Goal: Task Accomplishment & Management: Use online tool/utility

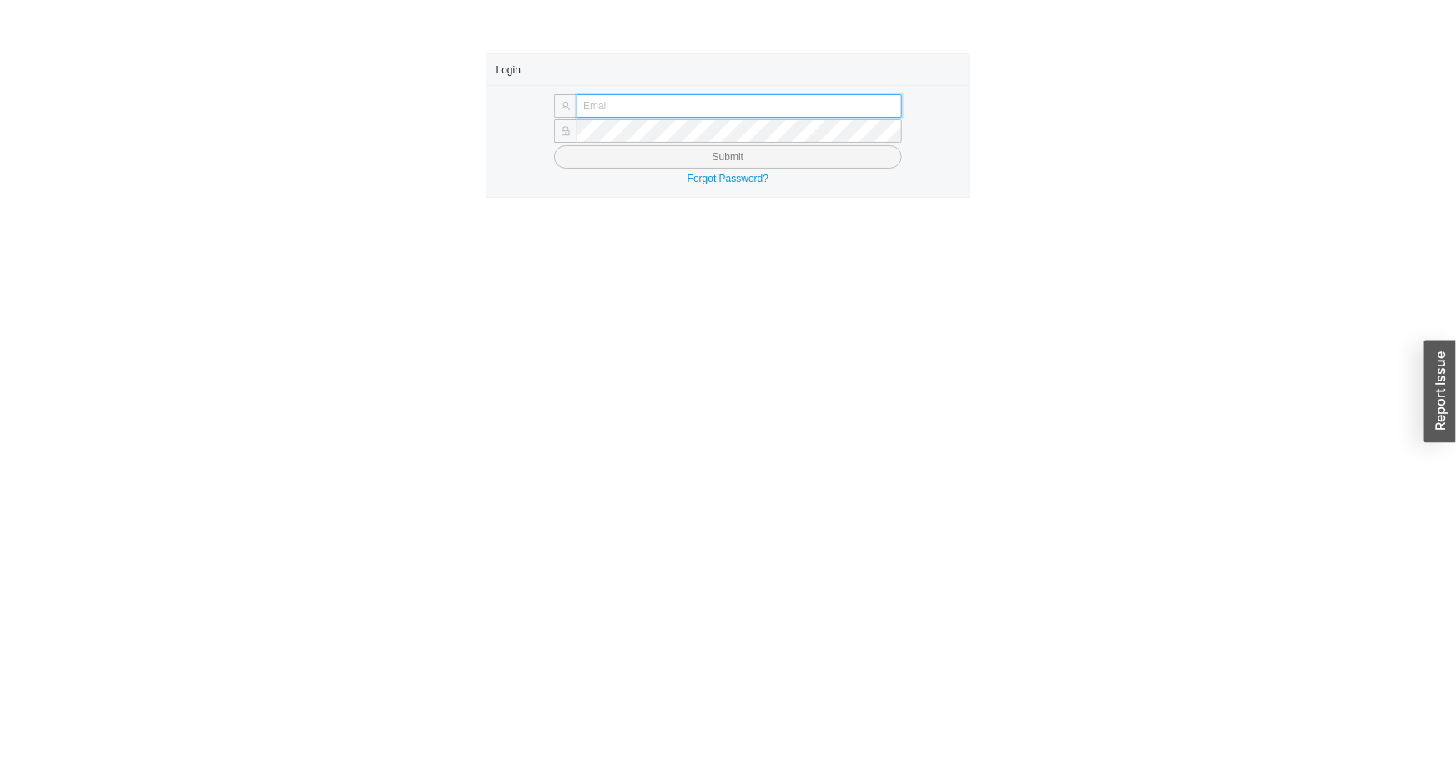
click at [663, 101] on input "text" at bounding box center [739, 105] width 325 height 23
type input "issac@asbathnj.com"
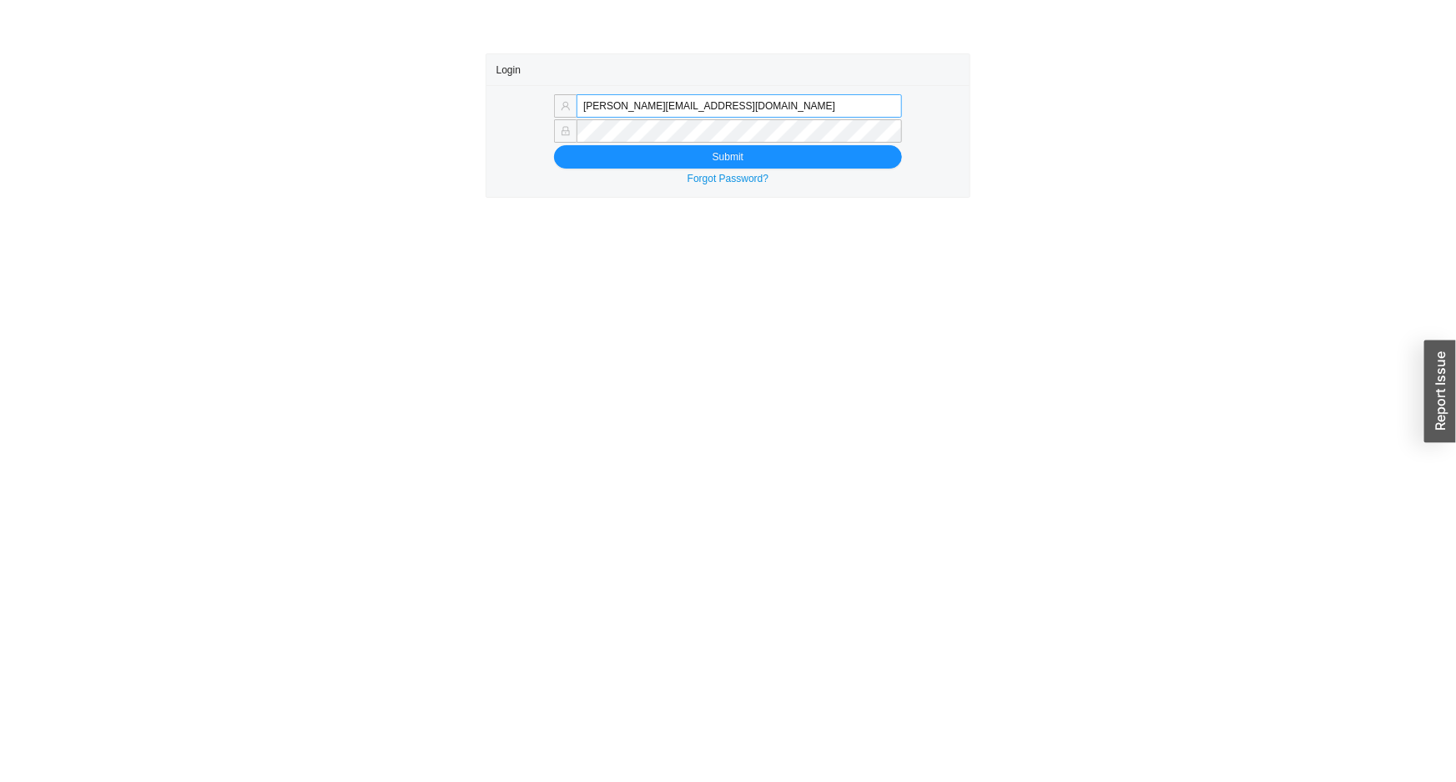
click at [554, 145] on button "Submit" at bounding box center [728, 156] width 348 height 23
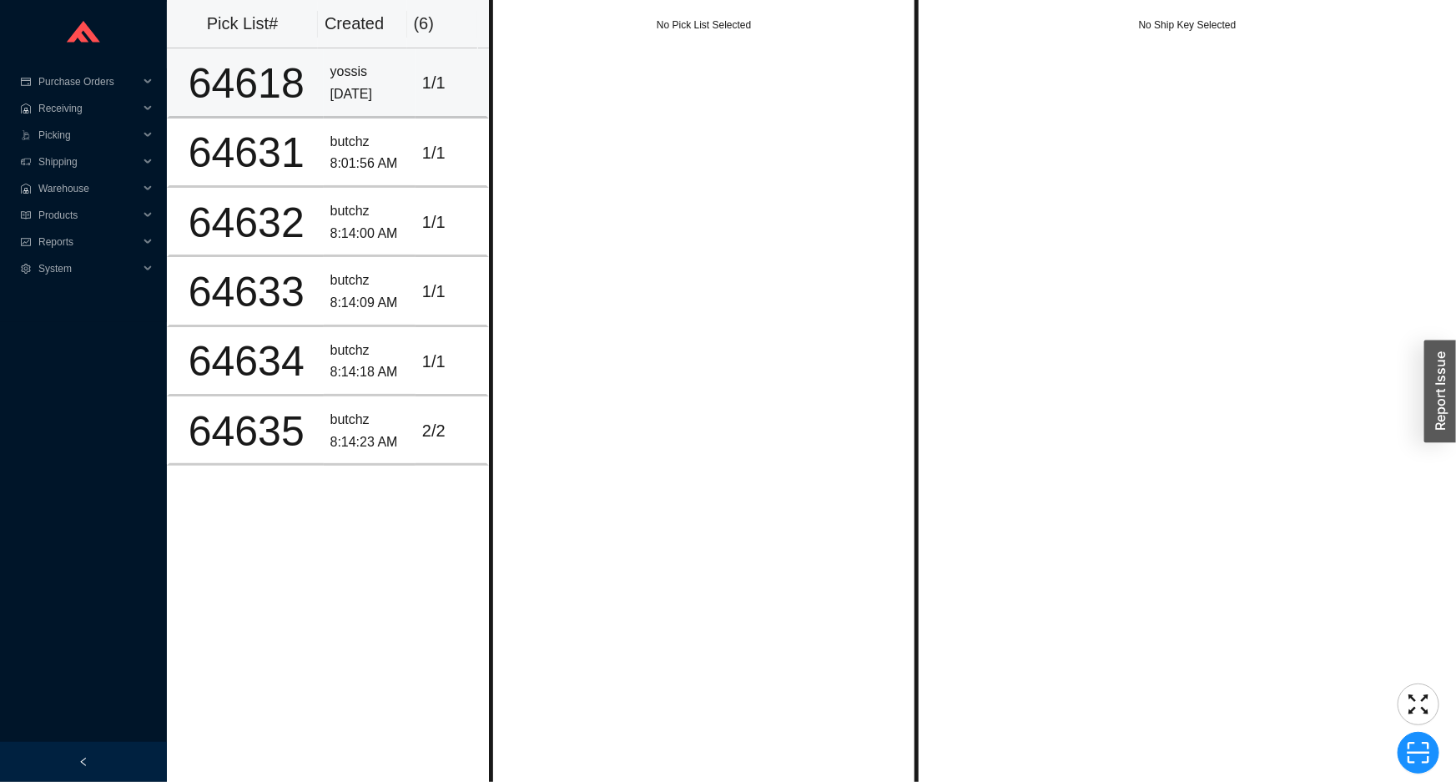
click at [348, 115] on td "yossis 9/29/2025" at bounding box center [370, 82] width 92 height 69
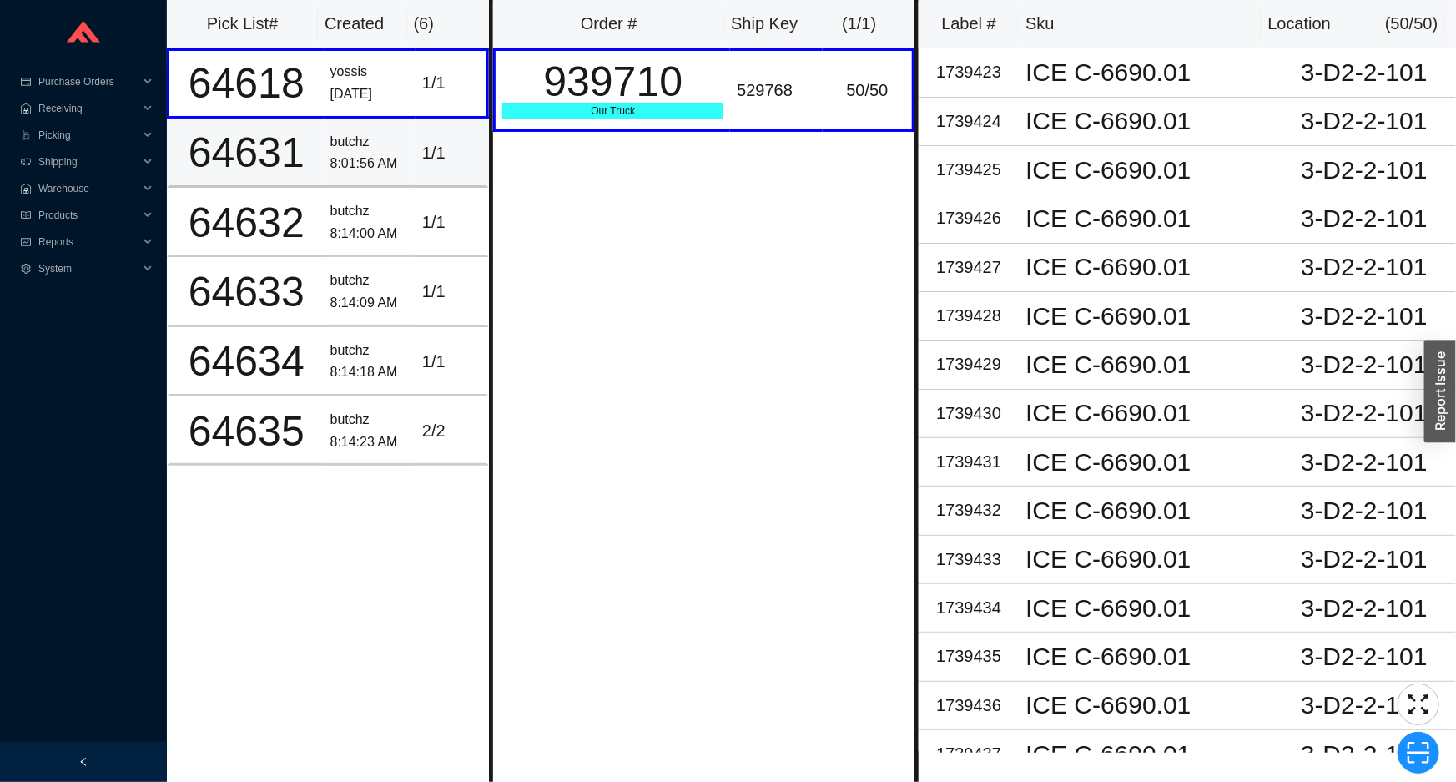
click at [354, 148] on div "butchz" at bounding box center [369, 142] width 78 height 23
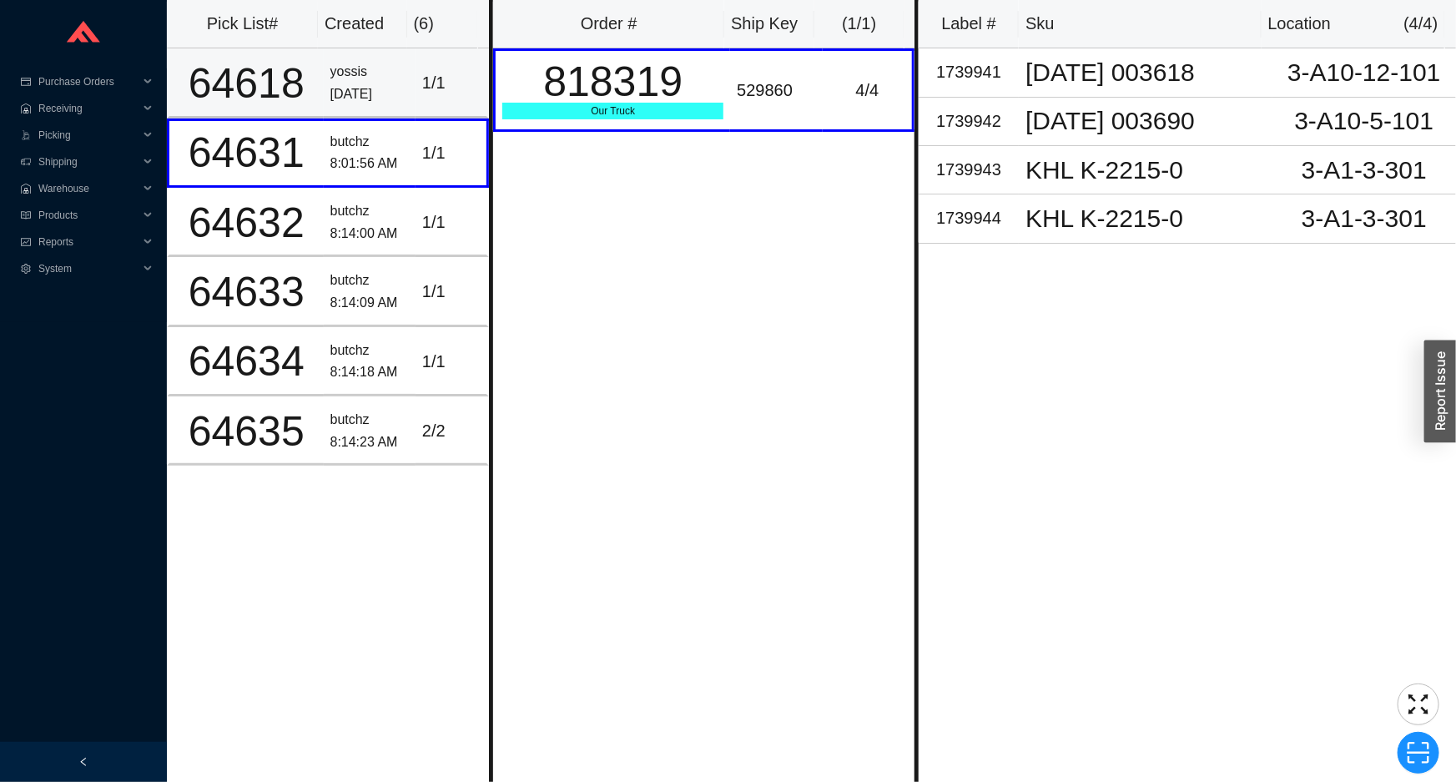
click at [426, 93] on div "1 / 1" at bounding box center [451, 83] width 58 height 28
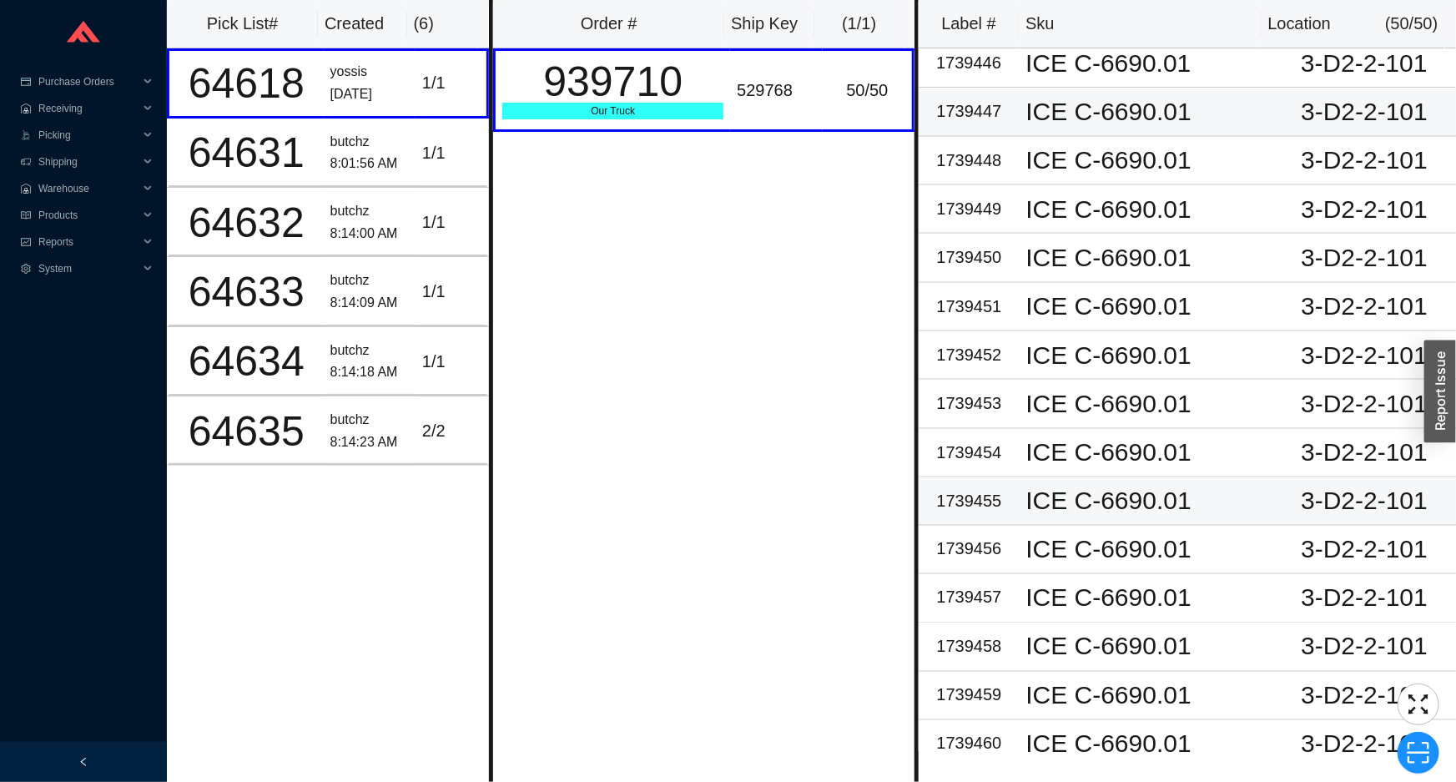
scroll to position [1365, 0]
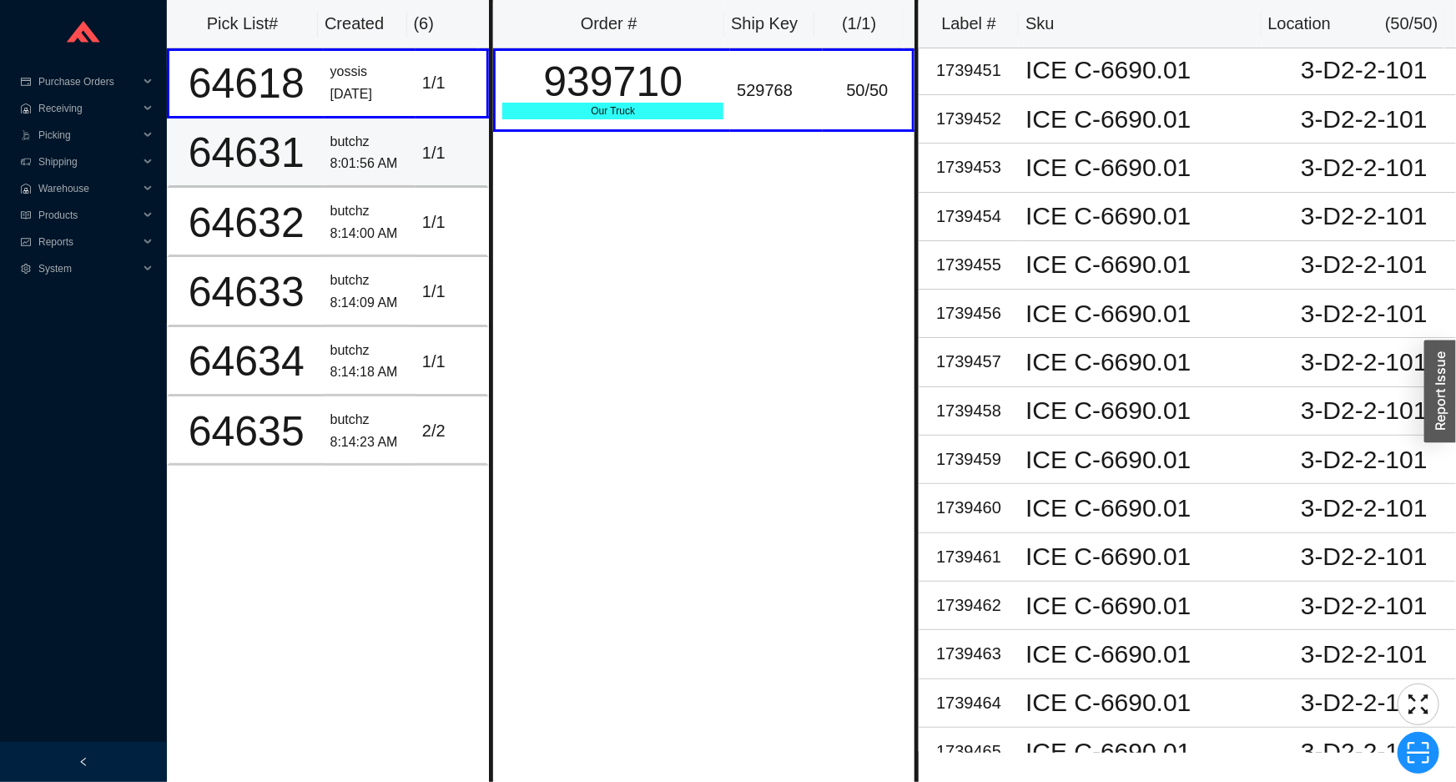
click at [355, 161] on div "8:01:56 AM" at bounding box center [369, 164] width 78 height 23
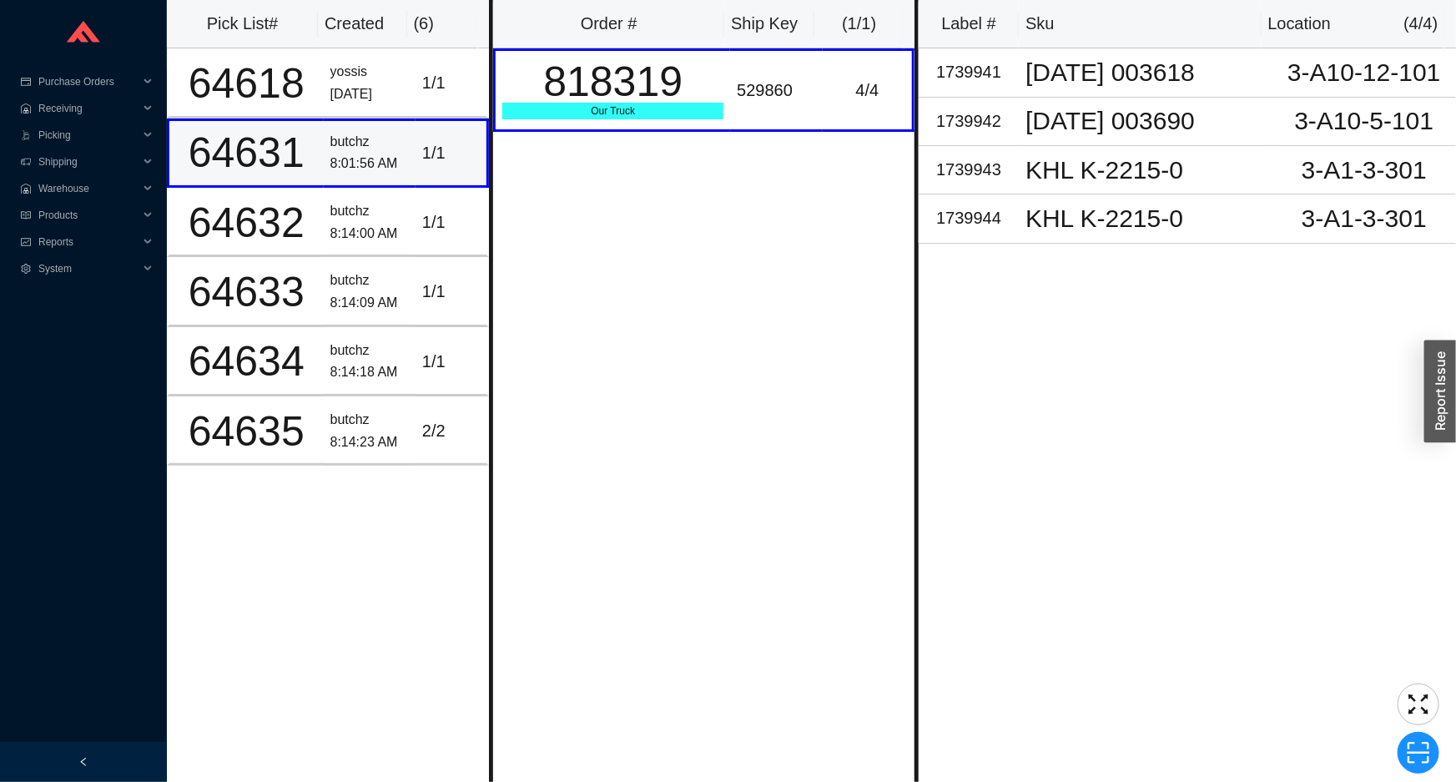
scroll to position [0, 0]
click at [370, 209] on div "butchz" at bounding box center [369, 211] width 78 height 23
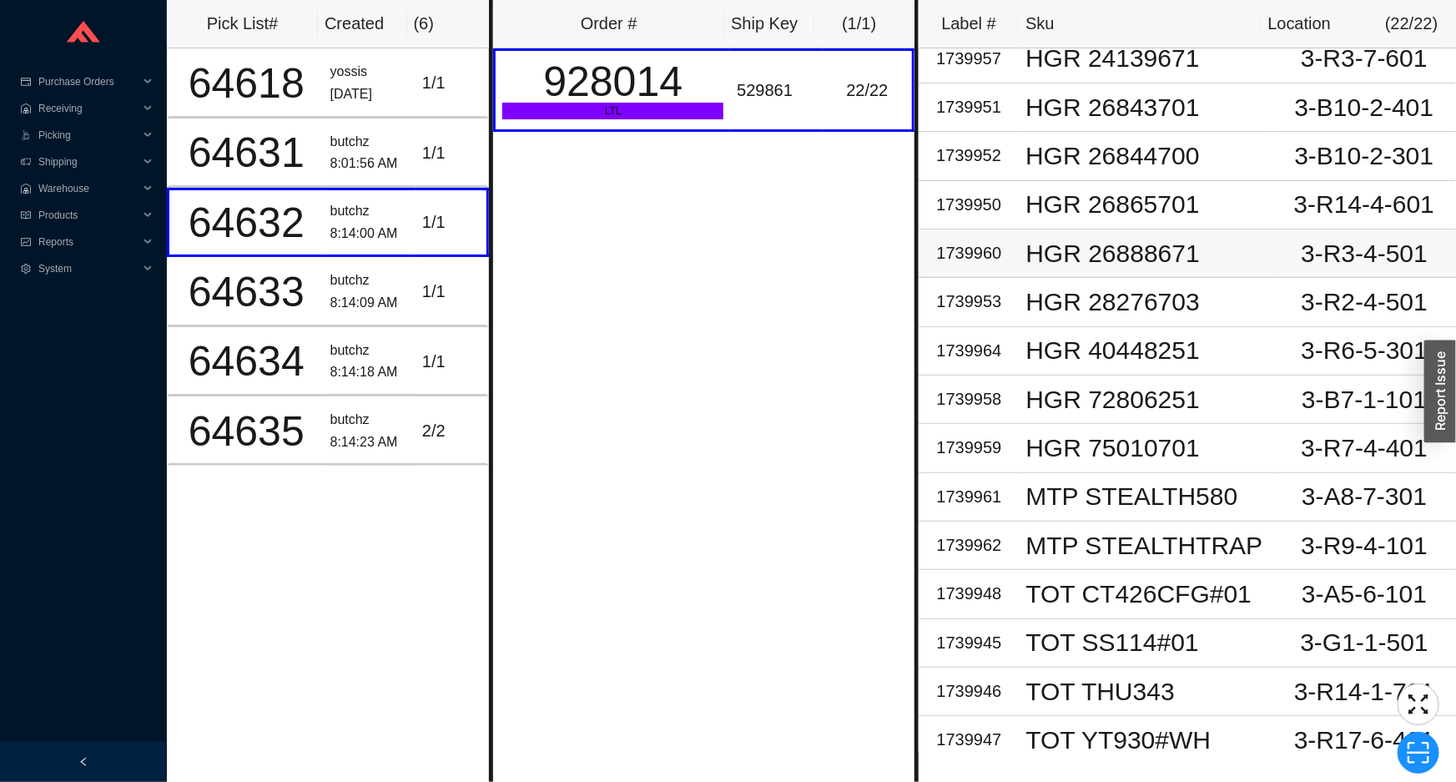
scroll to position [365, 0]
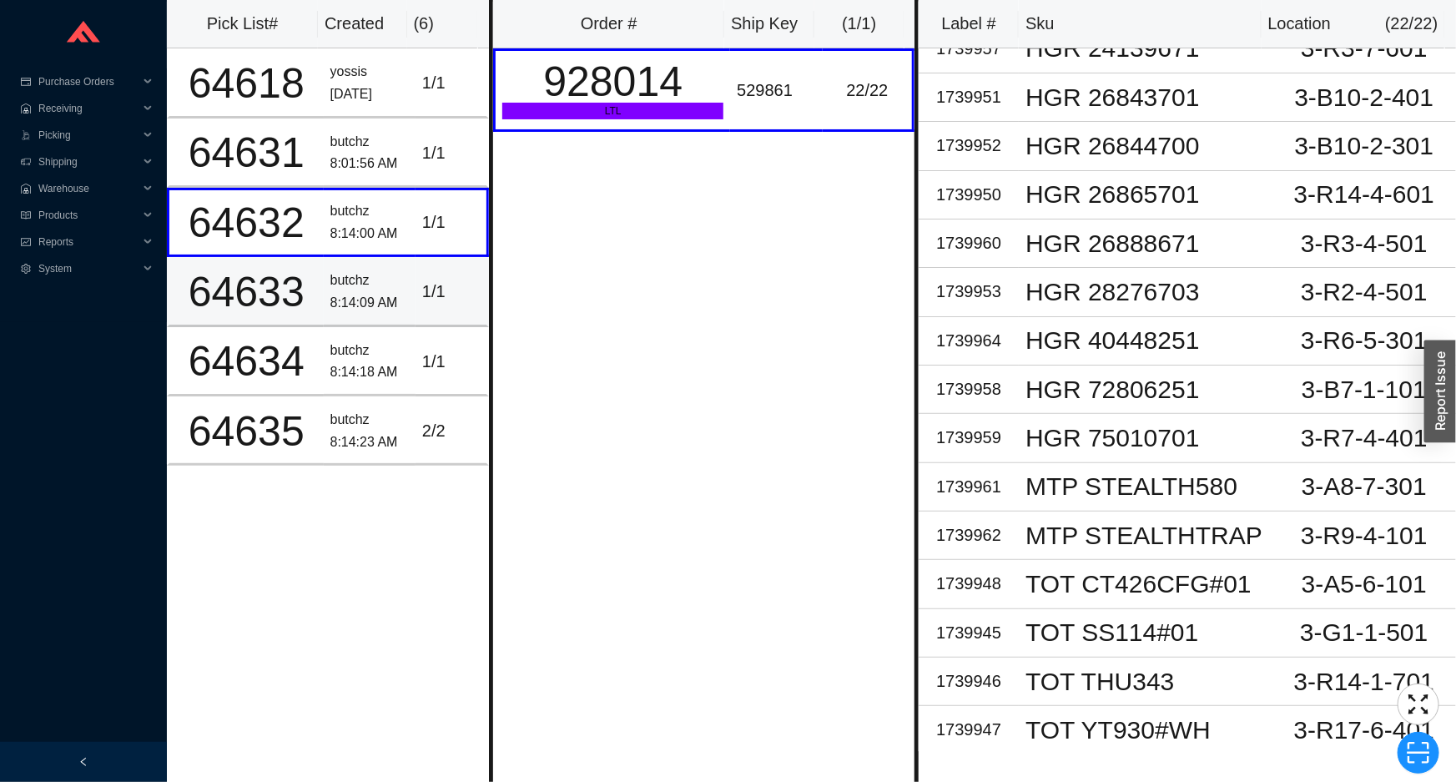
click at [277, 280] on div "64633" at bounding box center [246, 292] width 141 height 42
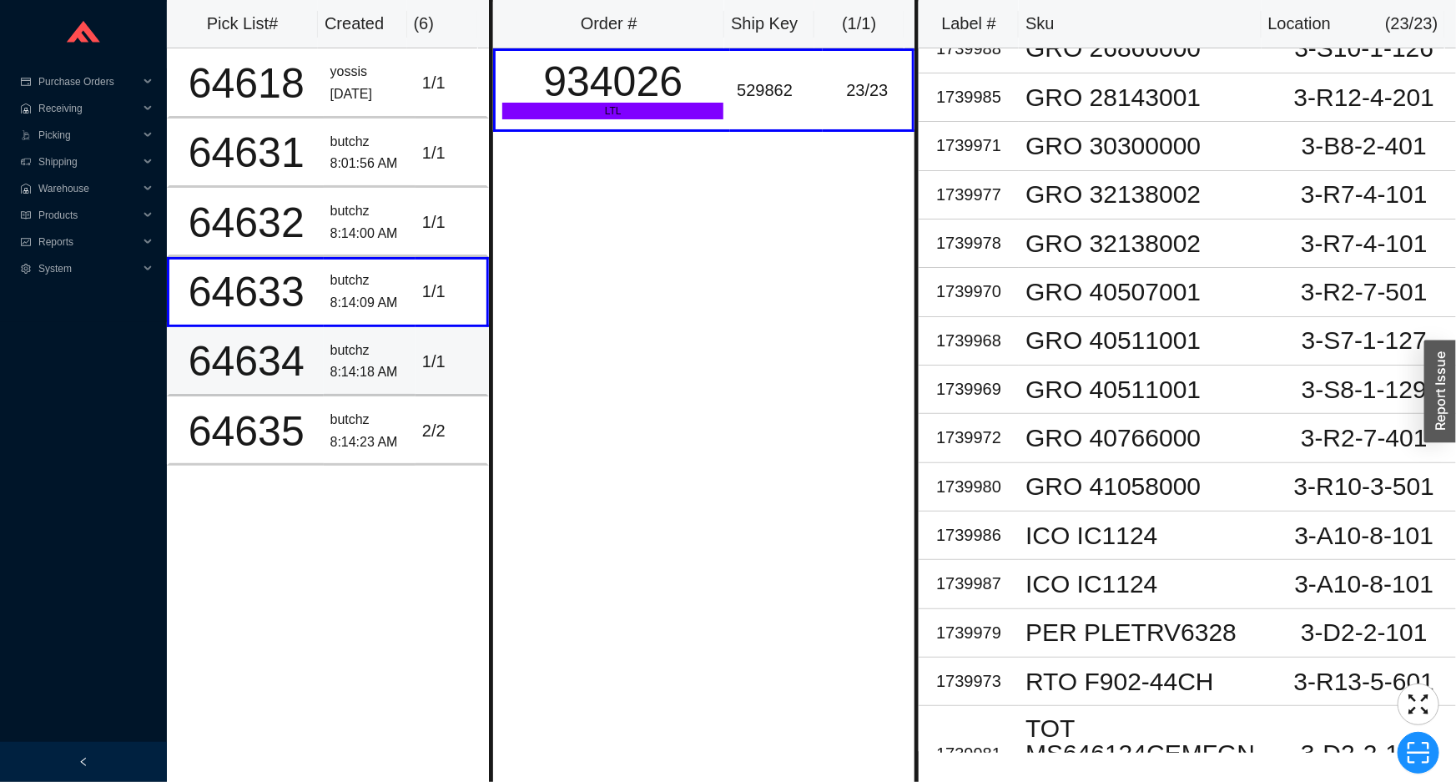
click at [438, 338] on td "1 / 1" at bounding box center [452, 361] width 73 height 69
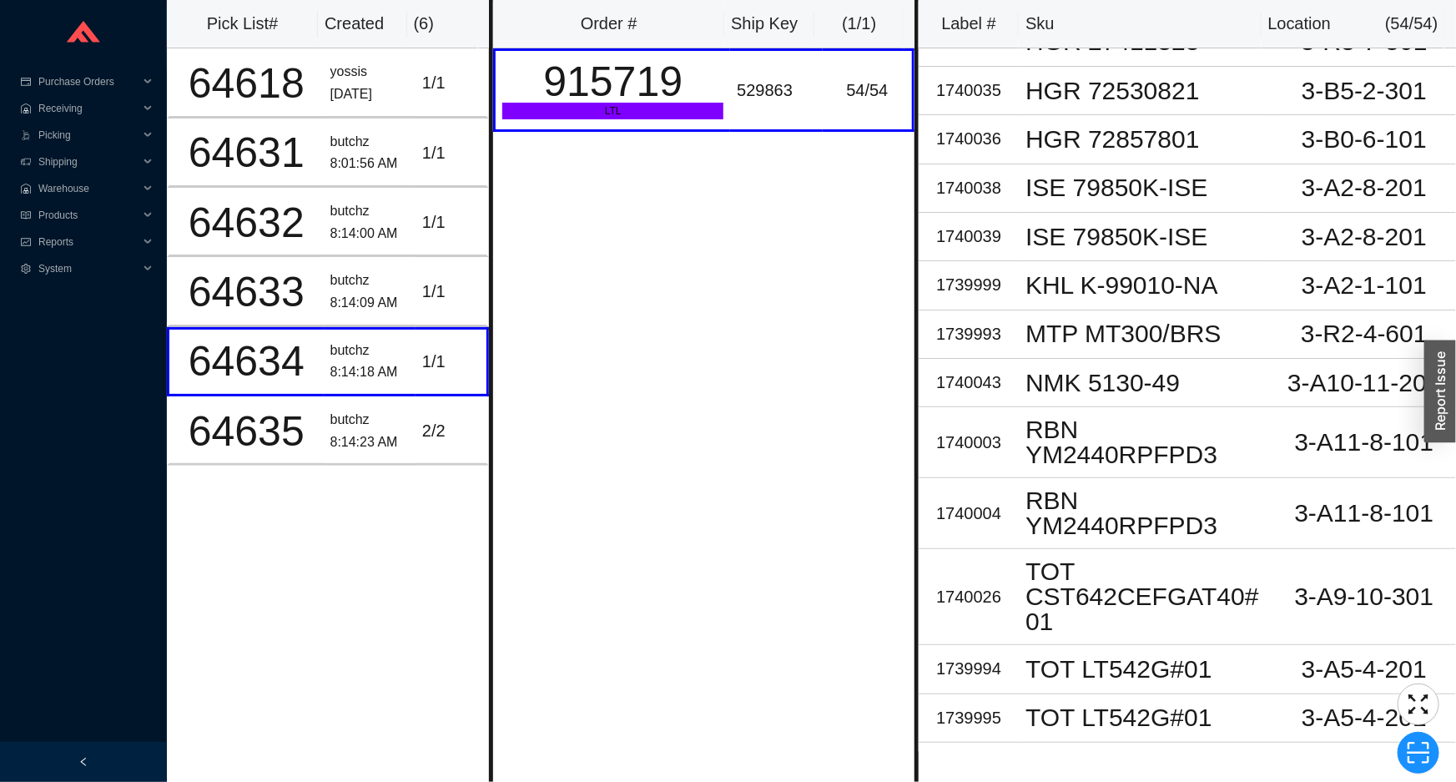
scroll to position [1958, 0]
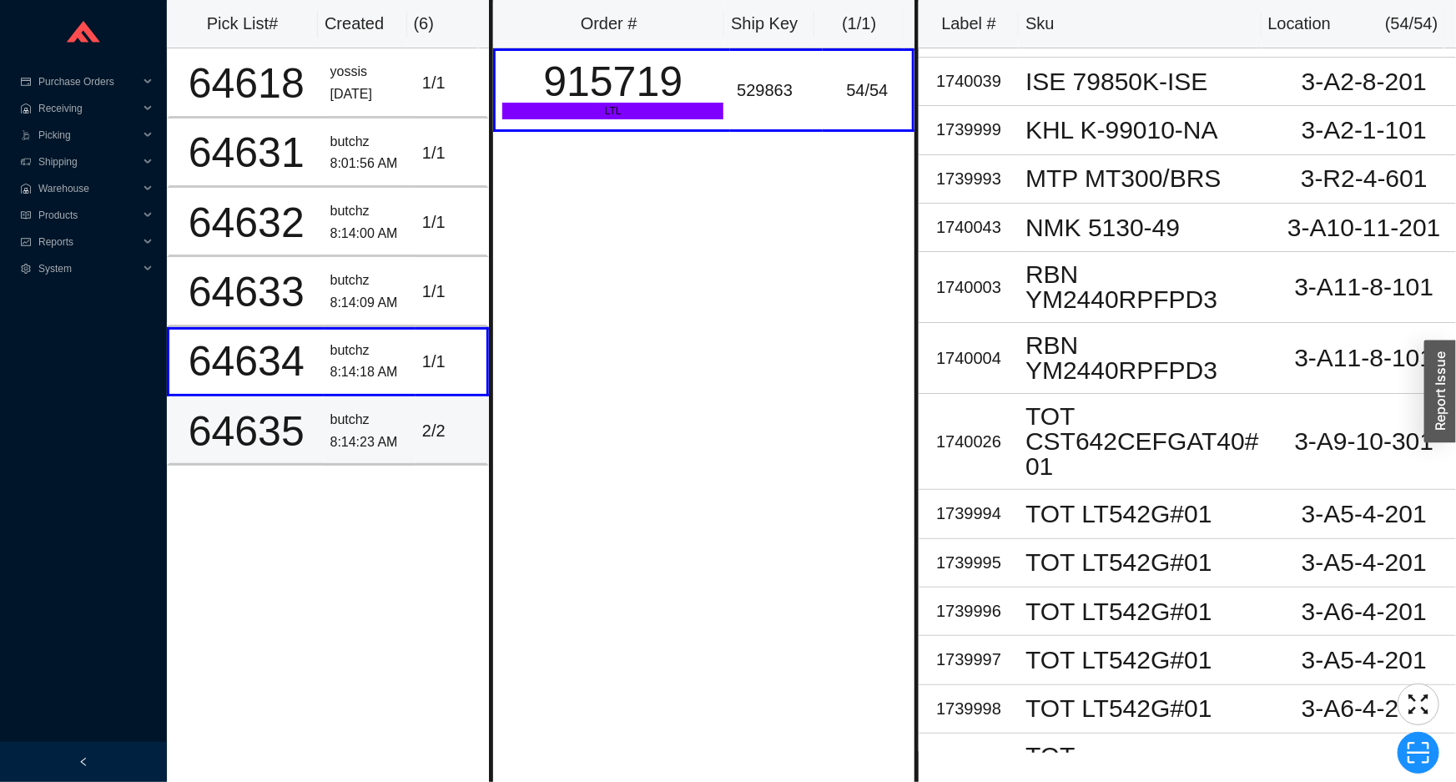
click at [433, 436] on div "2 / 2" at bounding box center [451, 431] width 58 height 28
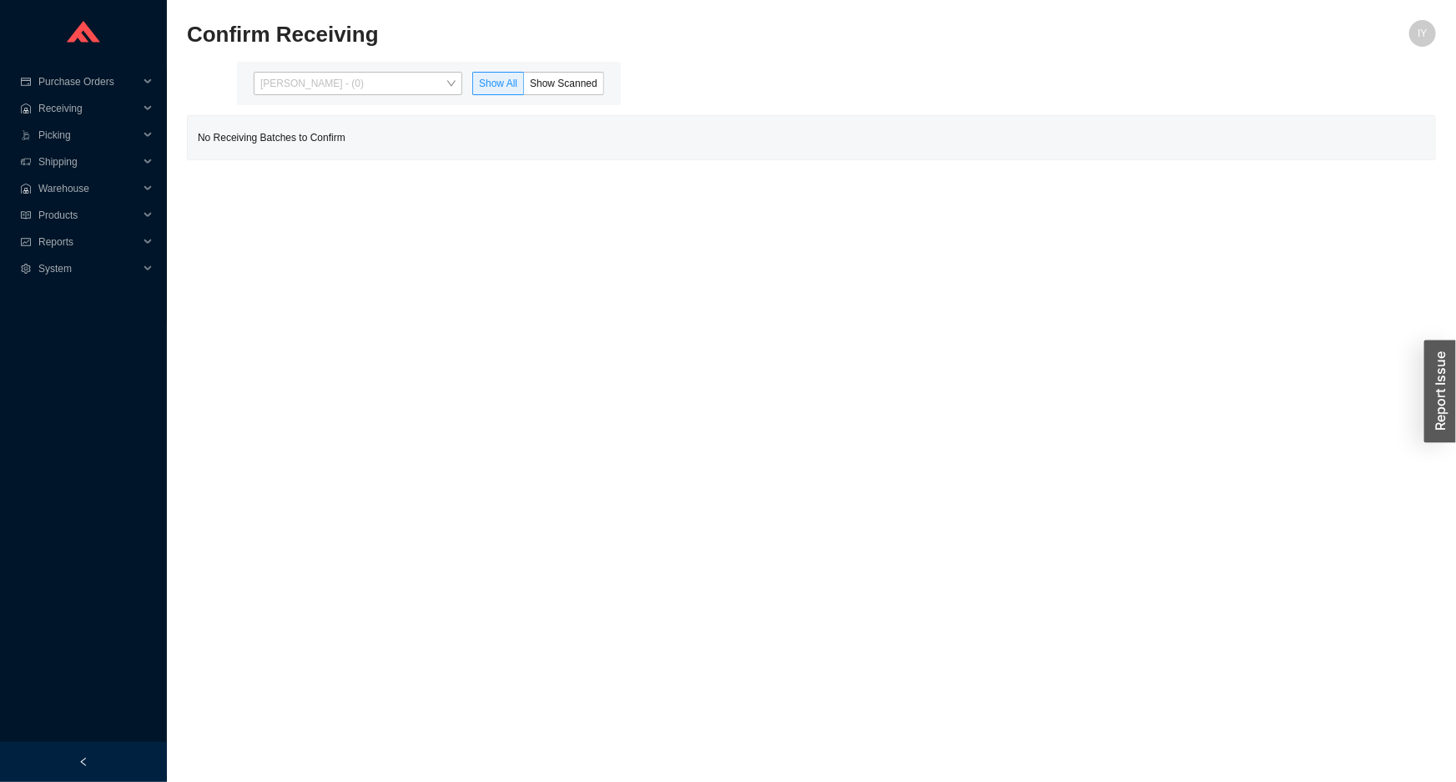
drag, startPoint x: 408, startPoint y: 81, endPoint x: 400, endPoint y: 129, distance: 49.1
click at [402, 97] on div "Issac Yoselovsky - (0) Show All Show Scanned" at bounding box center [429, 83] width 384 height 43
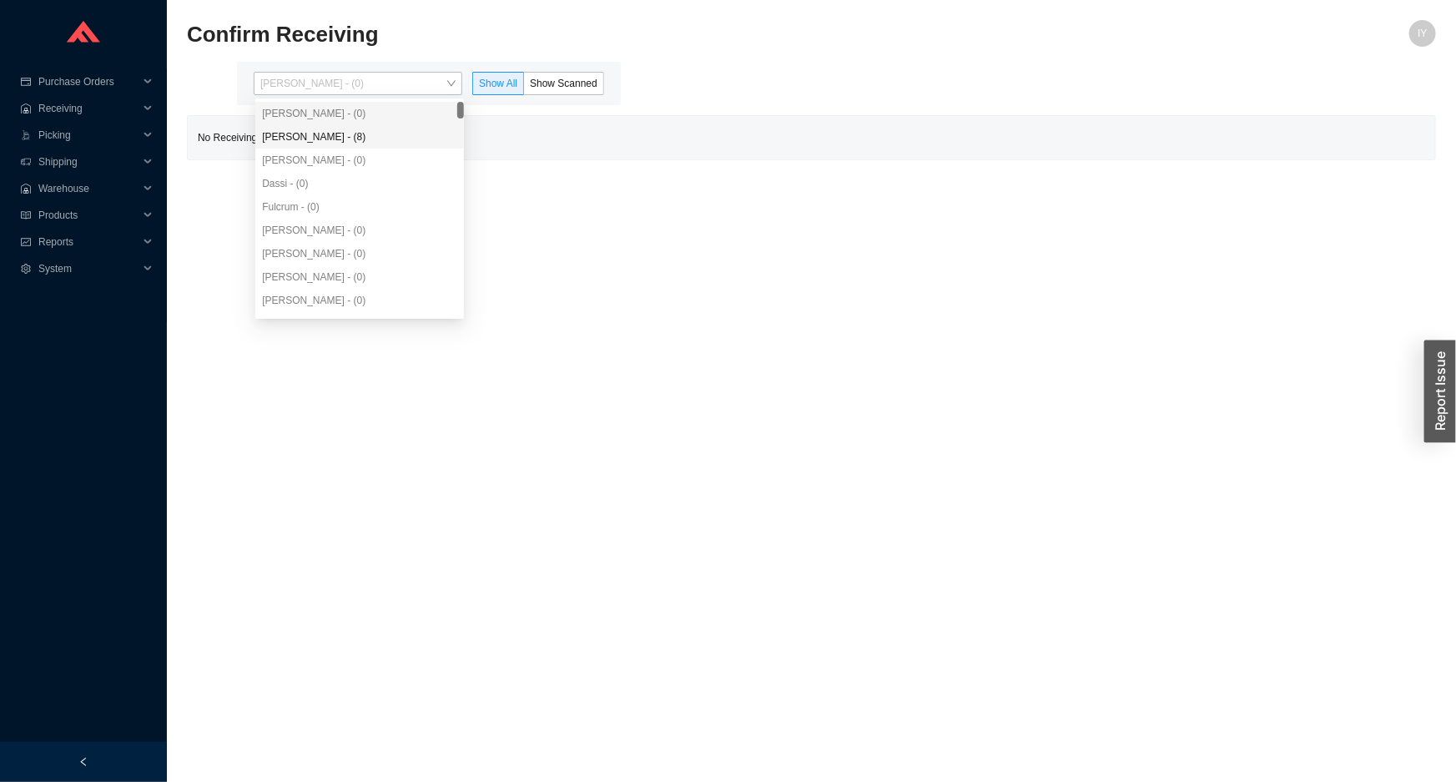
drag, startPoint x: 400, startPoint y: 134, endPoint x: 426, endPoint y: 126, distance: 27.7
click at [401, 134] on div "[PERSON_NAME] - (8)" at bounding box center [359, 136] width 195 height 15
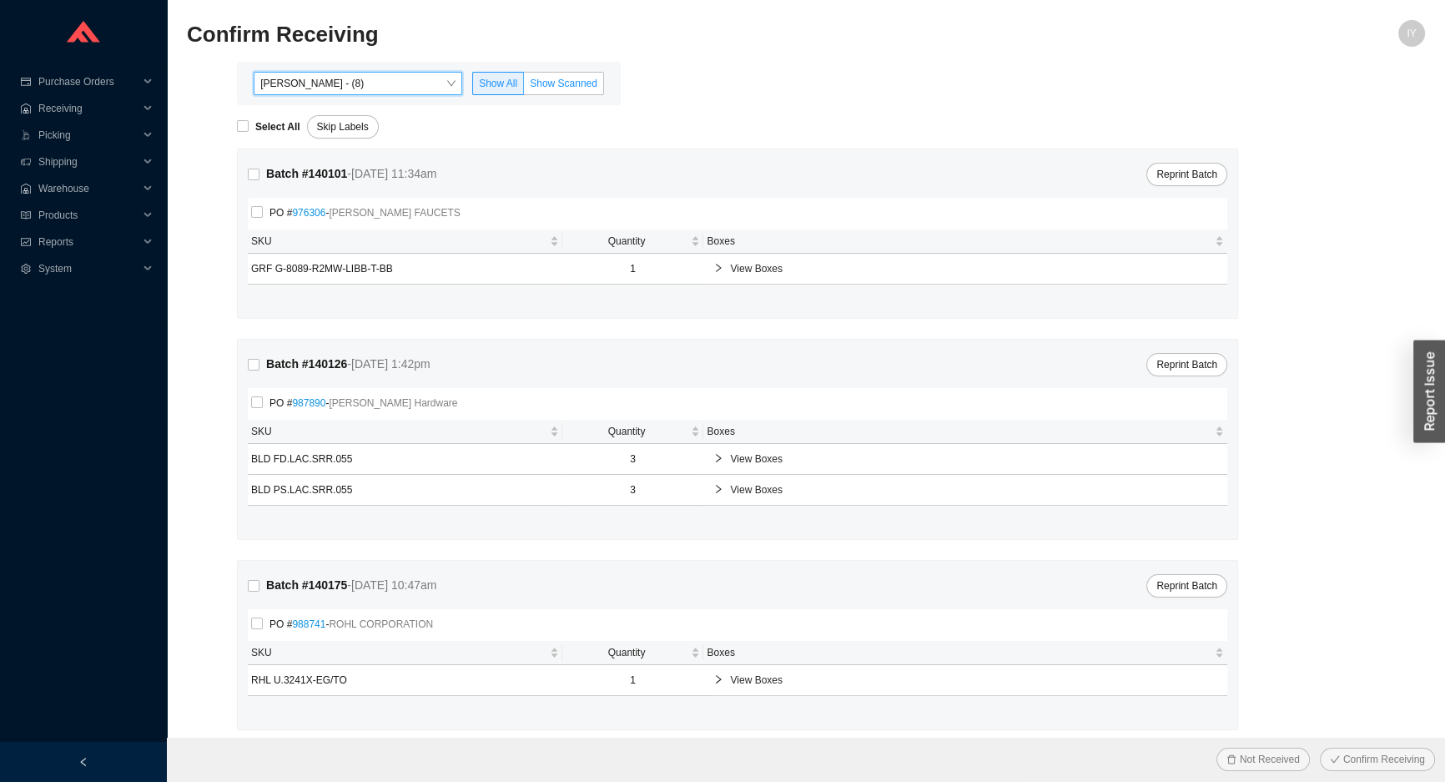
click at [569, 91] on label "Show Scanned" at bounding box center [564, 83] width 80 height 23
click at [524, 87] on input "Show Scanned" at bounding box center [524, 87] width 0 height 0
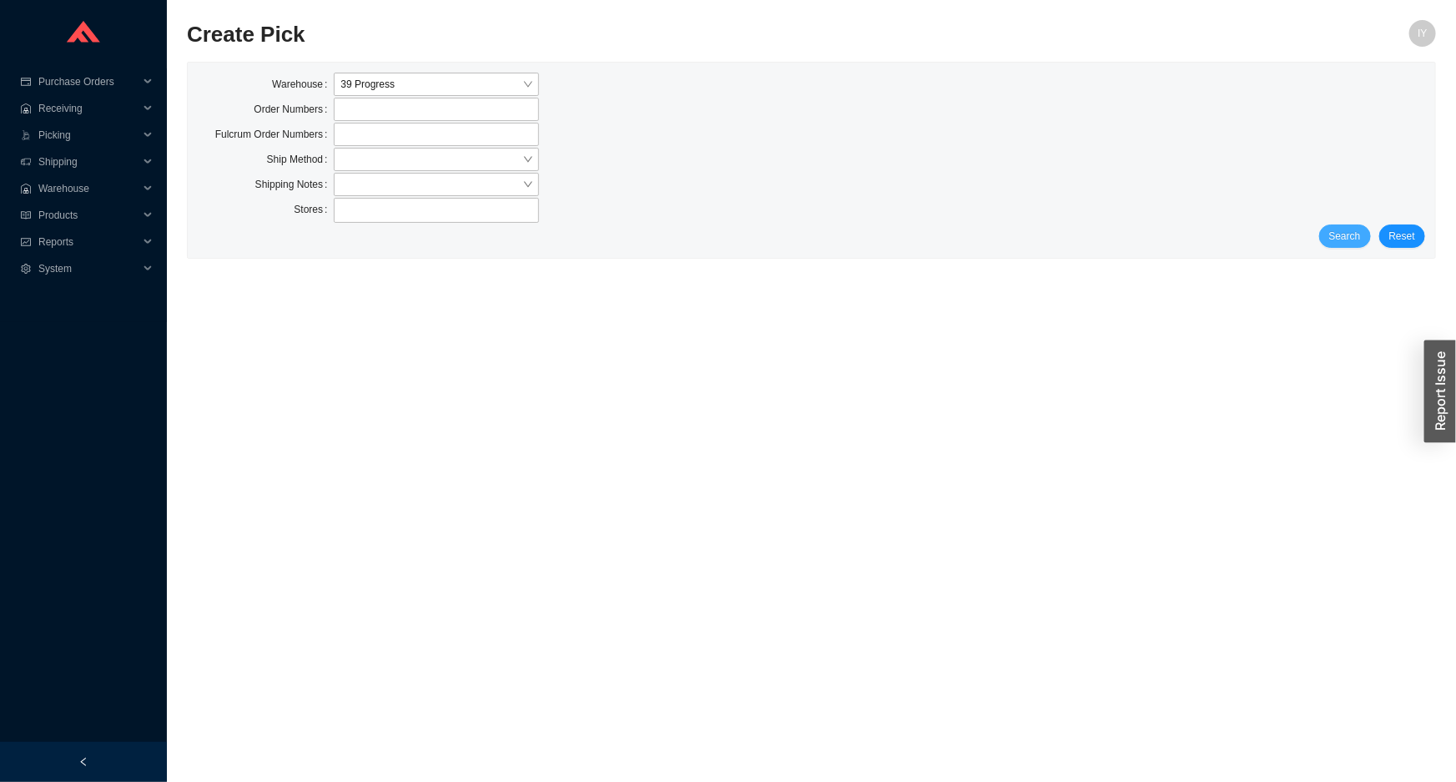
click at [1347, 234] on span "Search" at bounding box center [1345, 236] width 32 height 17
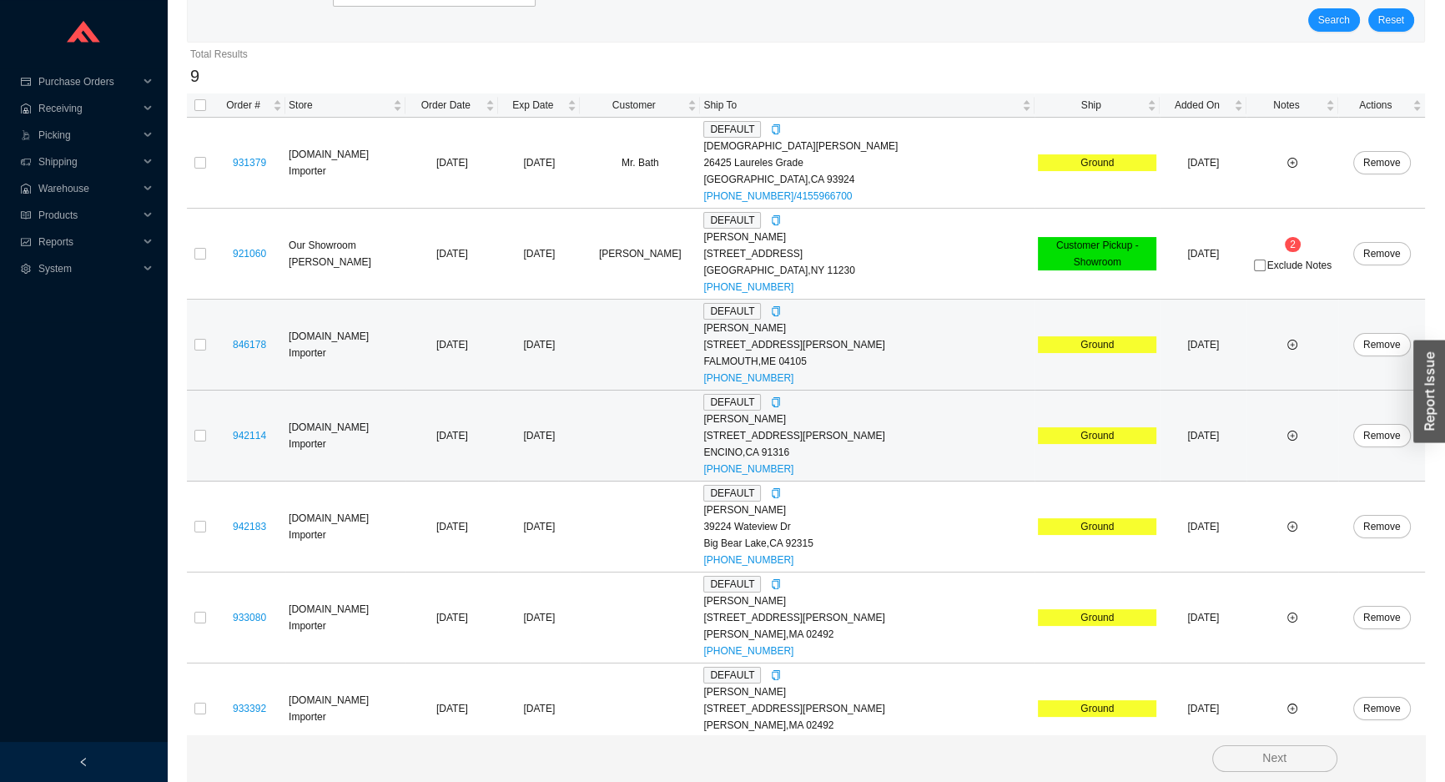
scroll to position [416, 0]
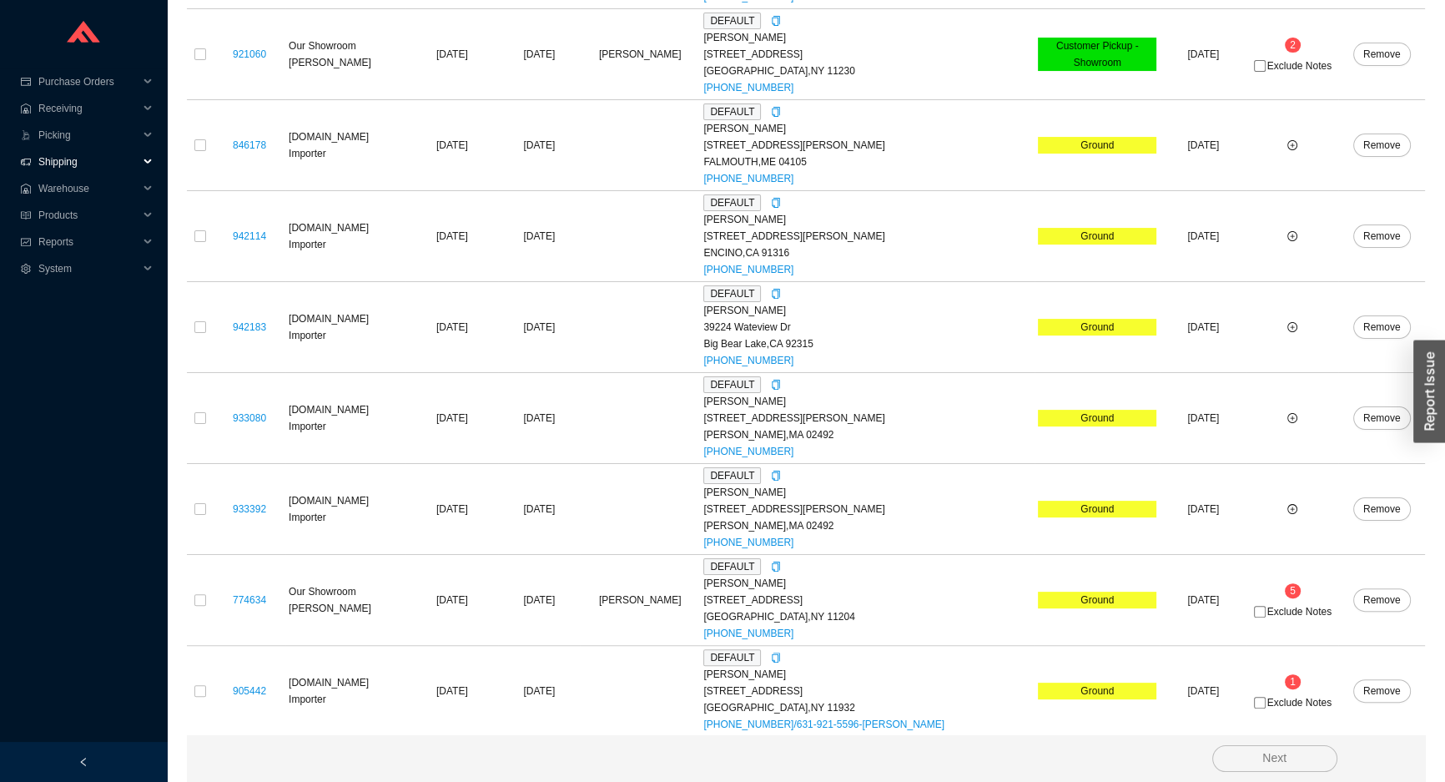
click at [107, 159] on span "Shipping" at bounding box center [88, 162] width 100 height 27
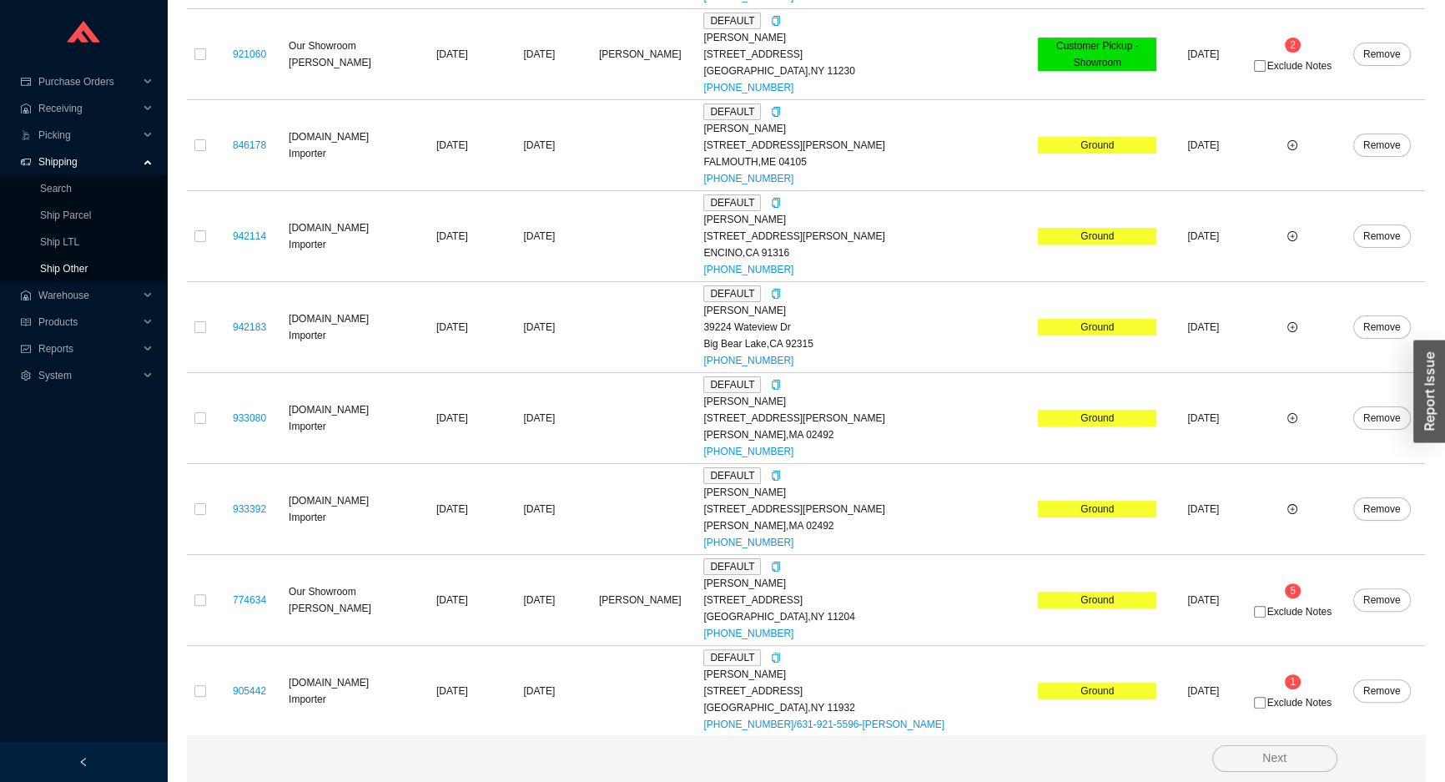
click at [88, 273] on link "Ship Other" at bounding box center [64, 269] width 48 height 12
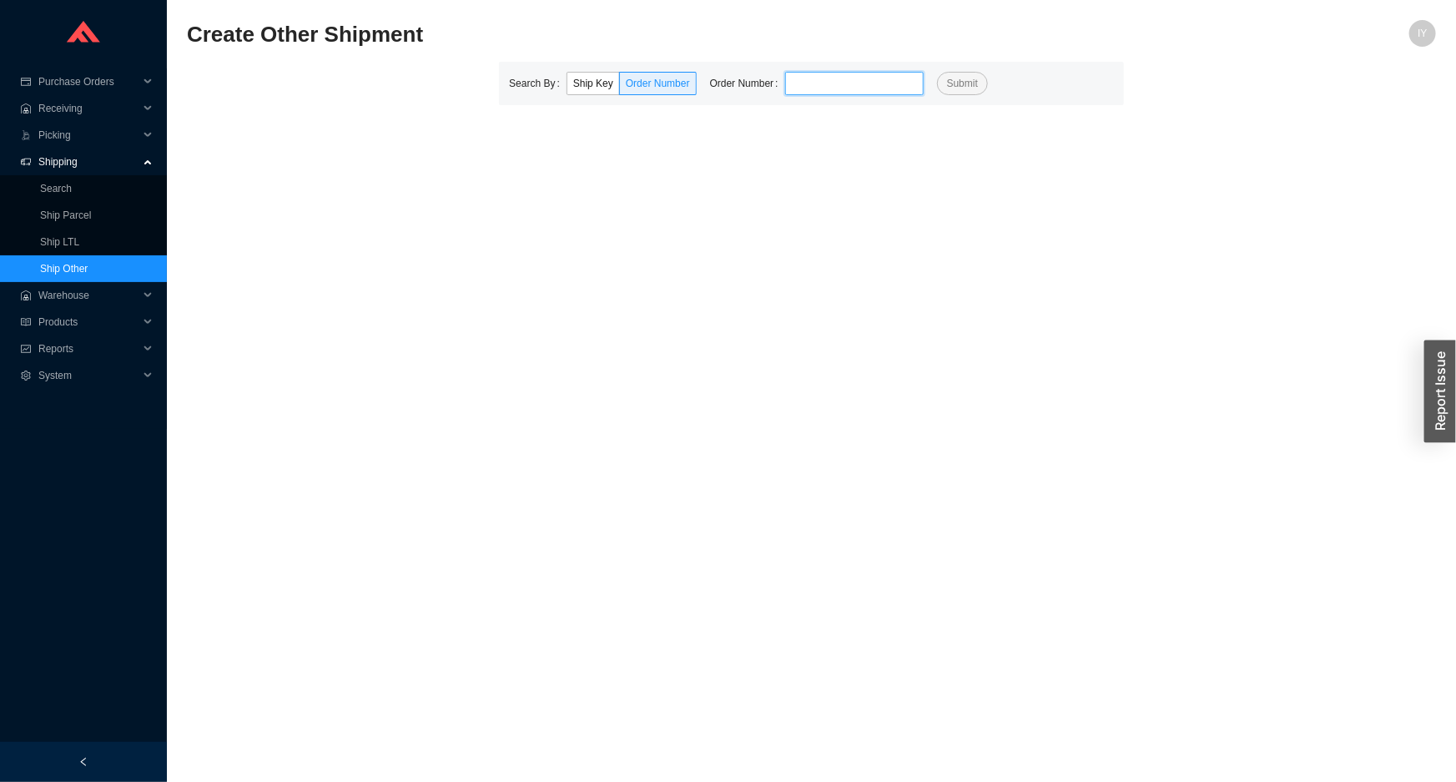
click at [794, 77] on input "tel" at bounding box center [854, 83] width 139 height 23
paste input "940865"
type input "940865"
click at [937, 72] on button "Submit" at bounding box center [962, 83] width 51 height 23
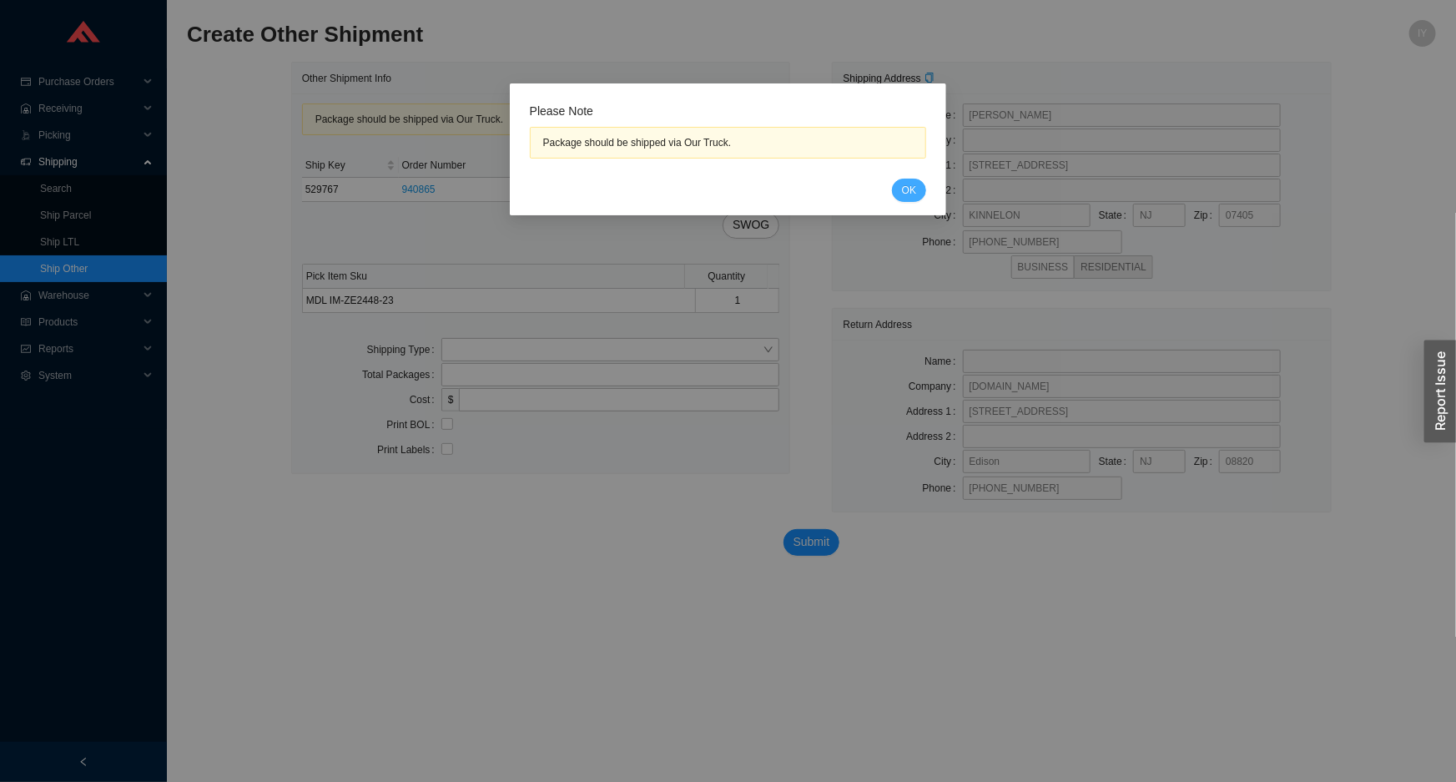
click at [918, 190] on button "OK" at bounding box center [909, 190] width 34 height 23
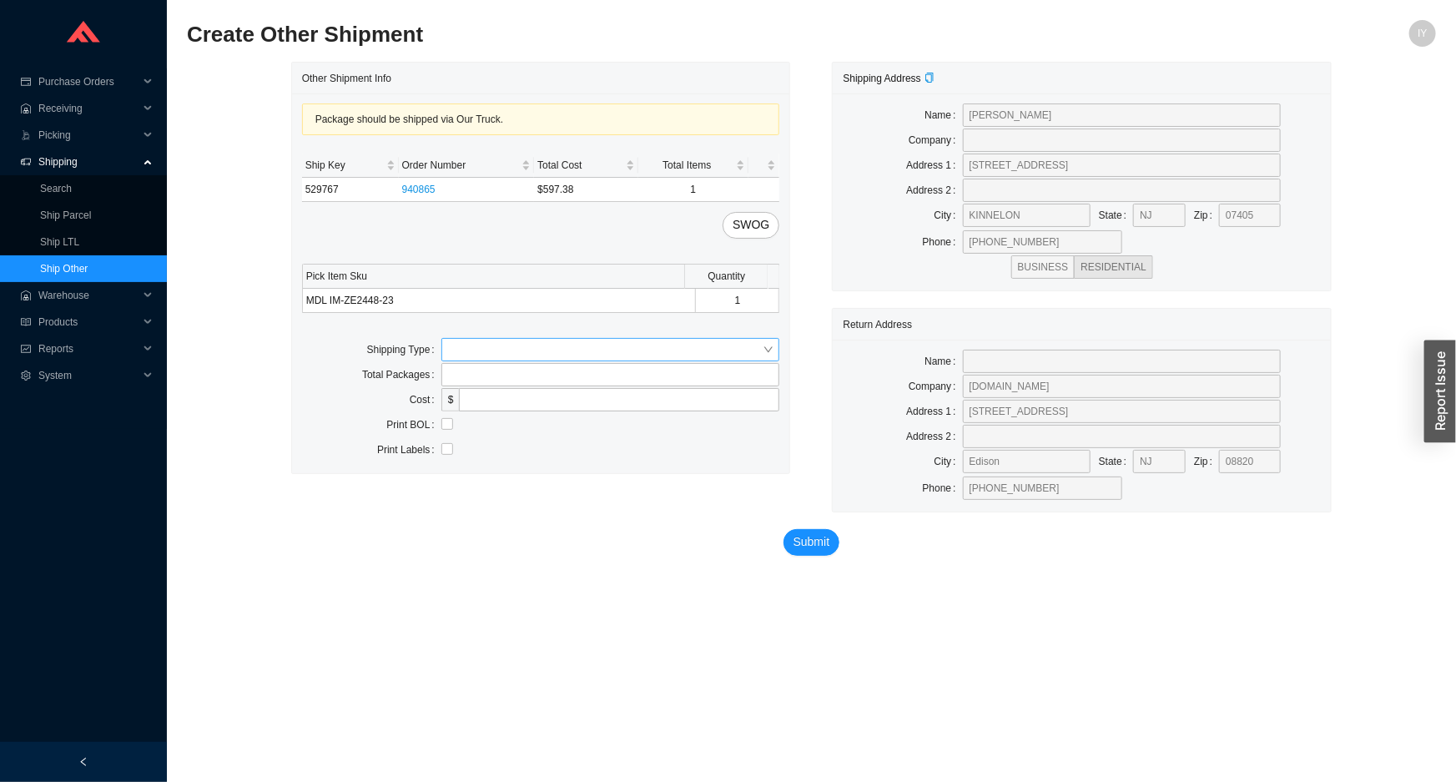
click at [694, 344] on input "search" at bounding box center [605, 350] width 315 height 22
click at [684, 378] on div "Our Truck" at bounding box center [610, 378] width 325 height 15
click at [613, 406] on input "text" at bounding box center [610, 399] width 339 height 23
type input "lubav"
click at [451, 446] on input "checkbox" at bounding box center [447, 449] width 12 height 12
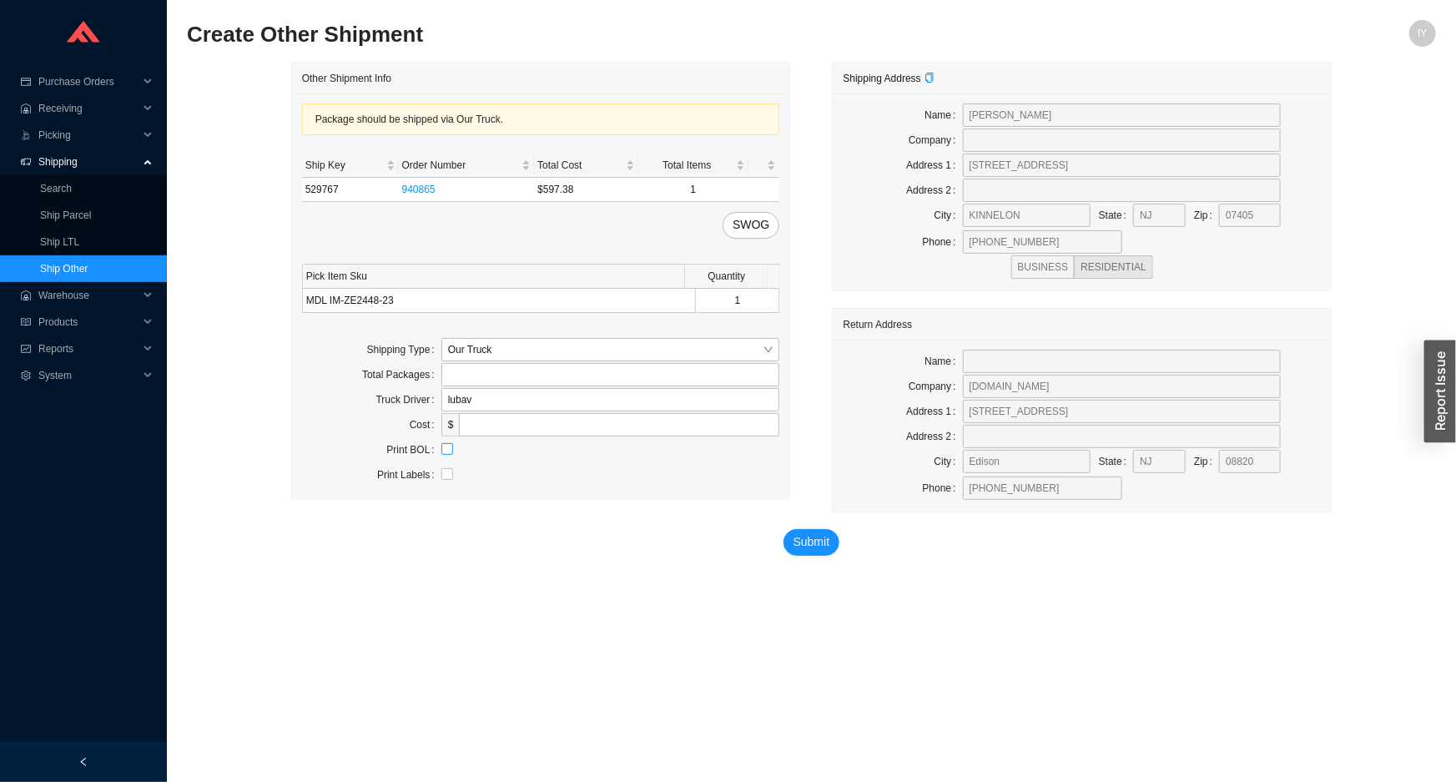
checkbox input "true"
click at [822, 549] on span "Submit" at bounding box center [812, 541] width 37 height 19
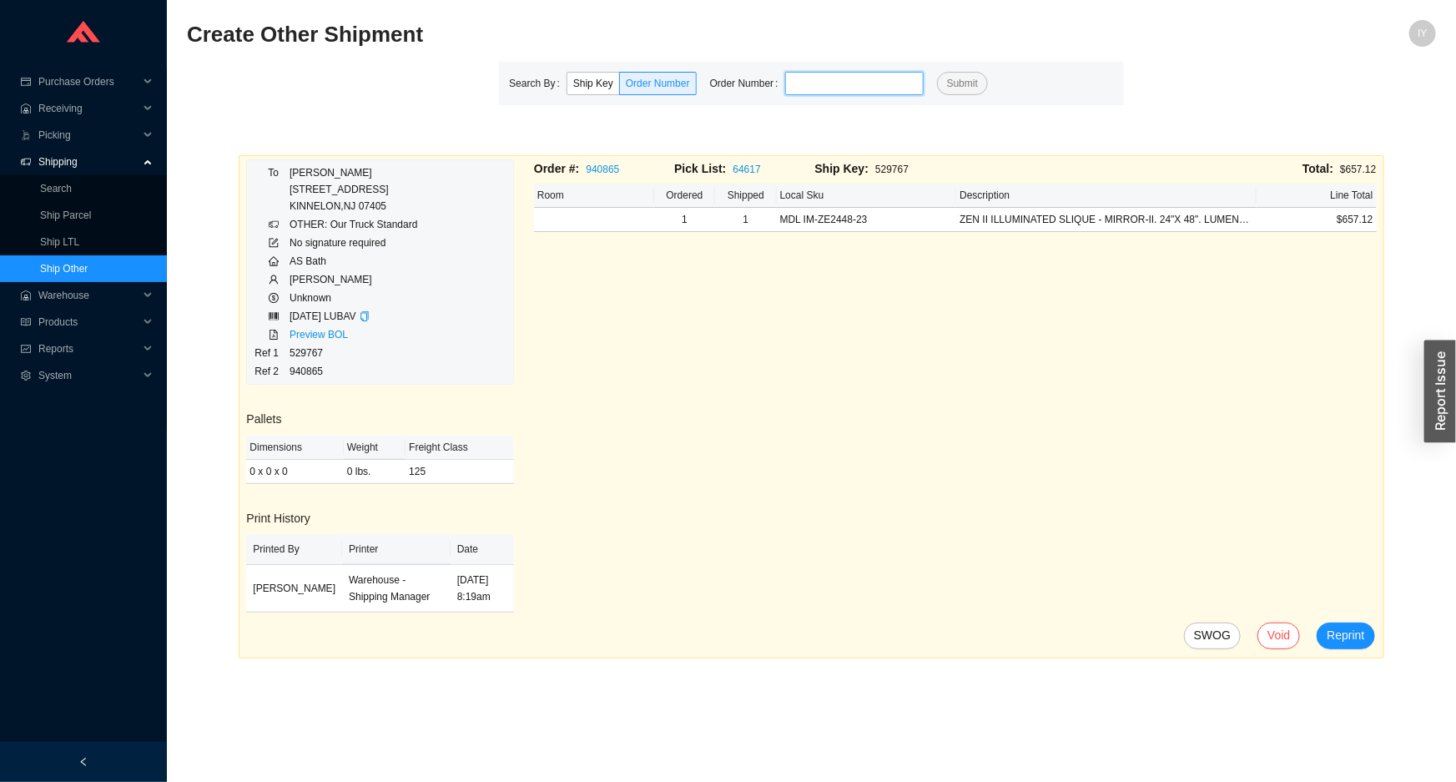
click at [785, 86] on input "tel" at bounding box center [854, 83] width 139 height 23
paste input "882429"
type input "882429"
click at [937, 72] on button "Submit" at bounding box center [962, 83] width 51 height 23
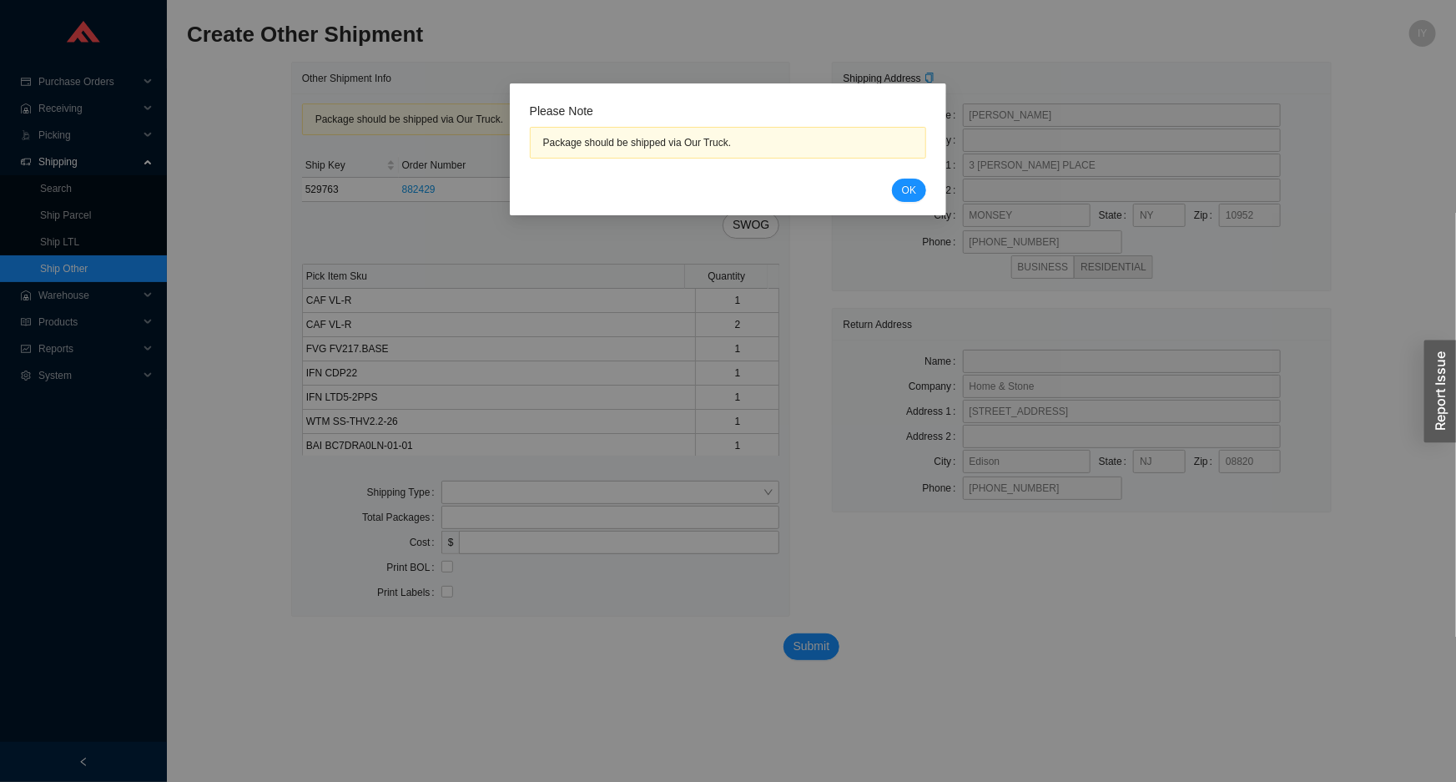
drag, startPoint x: 916, startPoint y: 189, endPoint x: 870, endPoint y: 175, distance: 48.0
click at [914, 189] on span "OK" at bounding box center [909, 190] width 14 height 17
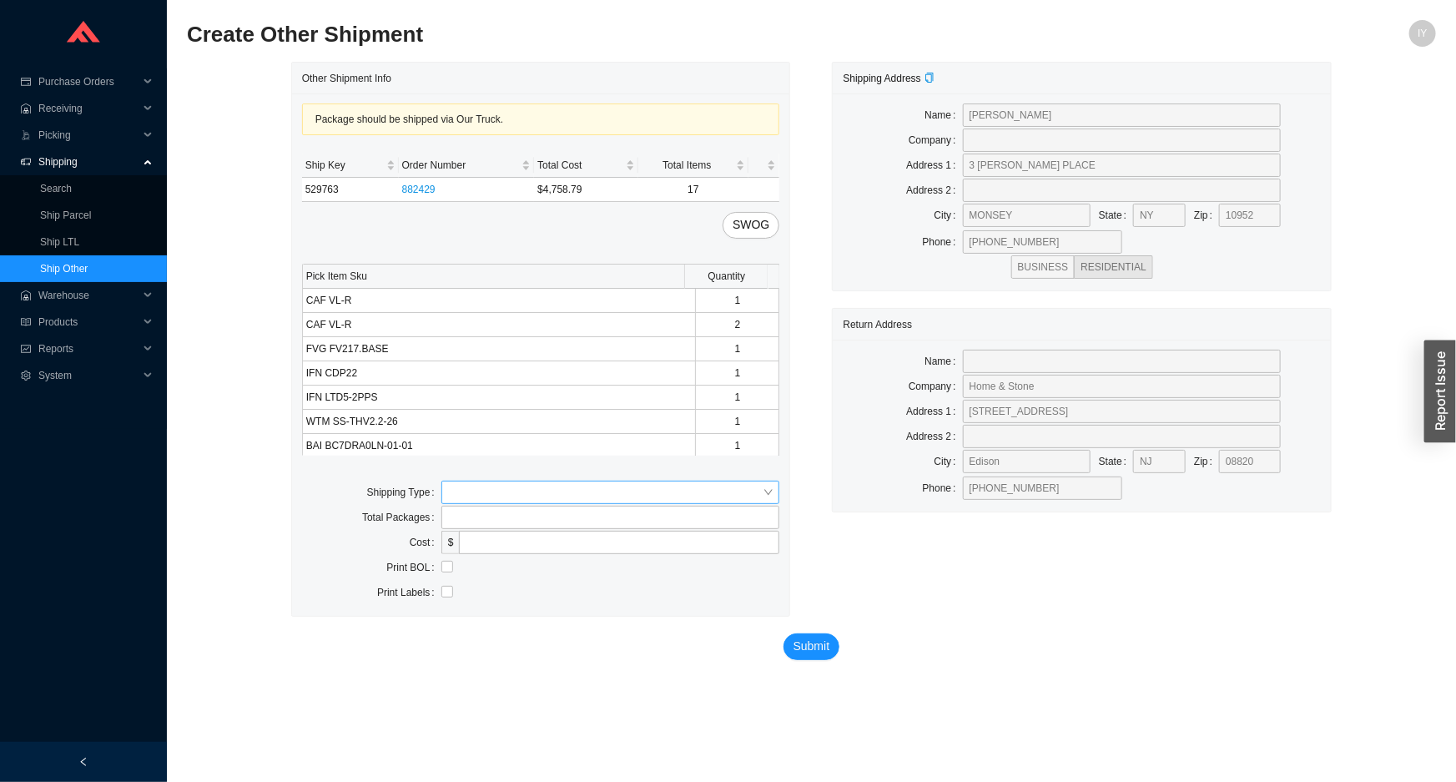
click at [497, 484] on input "search" at bounding box center [605, 493] width 315 height 22
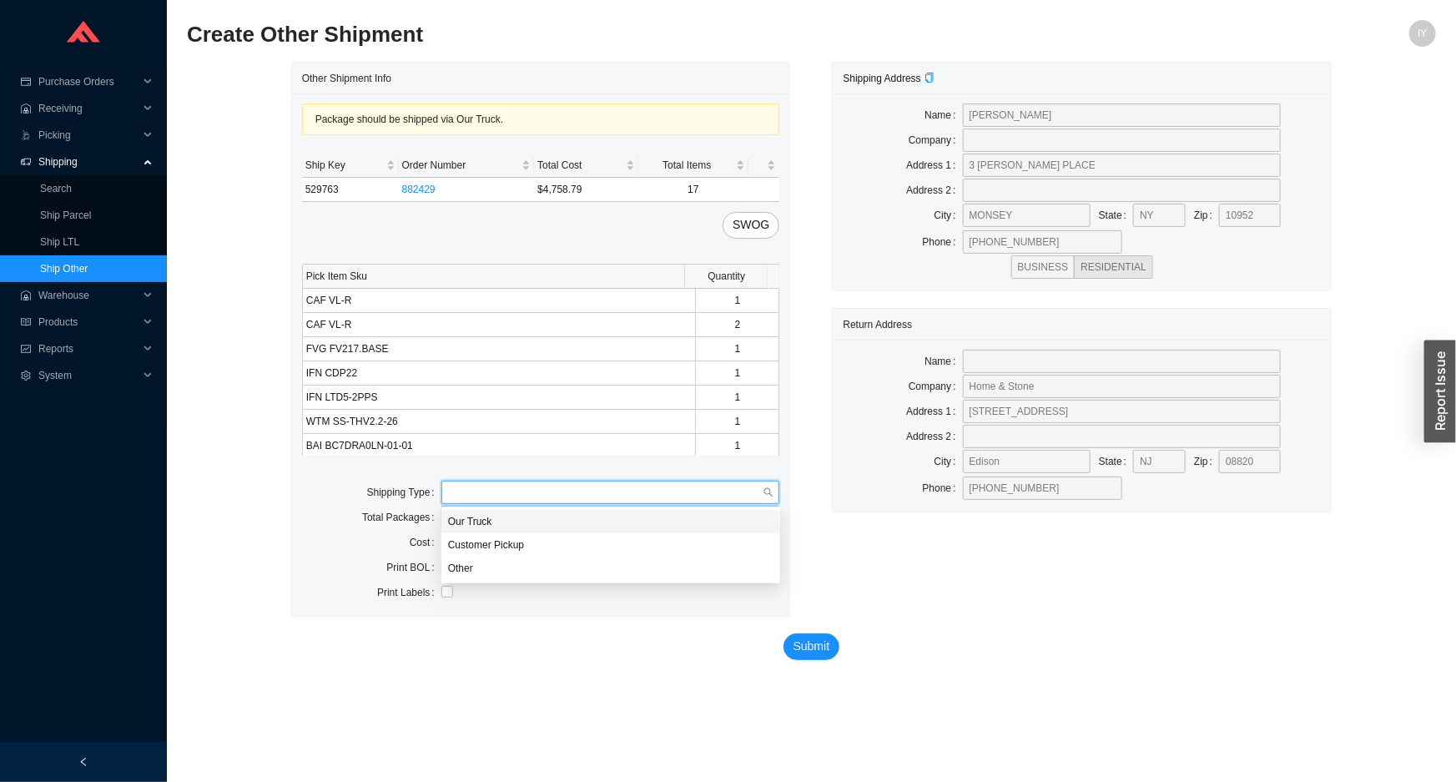
drag, startPoint x: 518, startPoint y: 517, endPoint x: 515, endPoint y: 526, distance: 9.0
click at [517, 521] on div "Our Truck" at bounding box center [610, 521] width 325 height 15
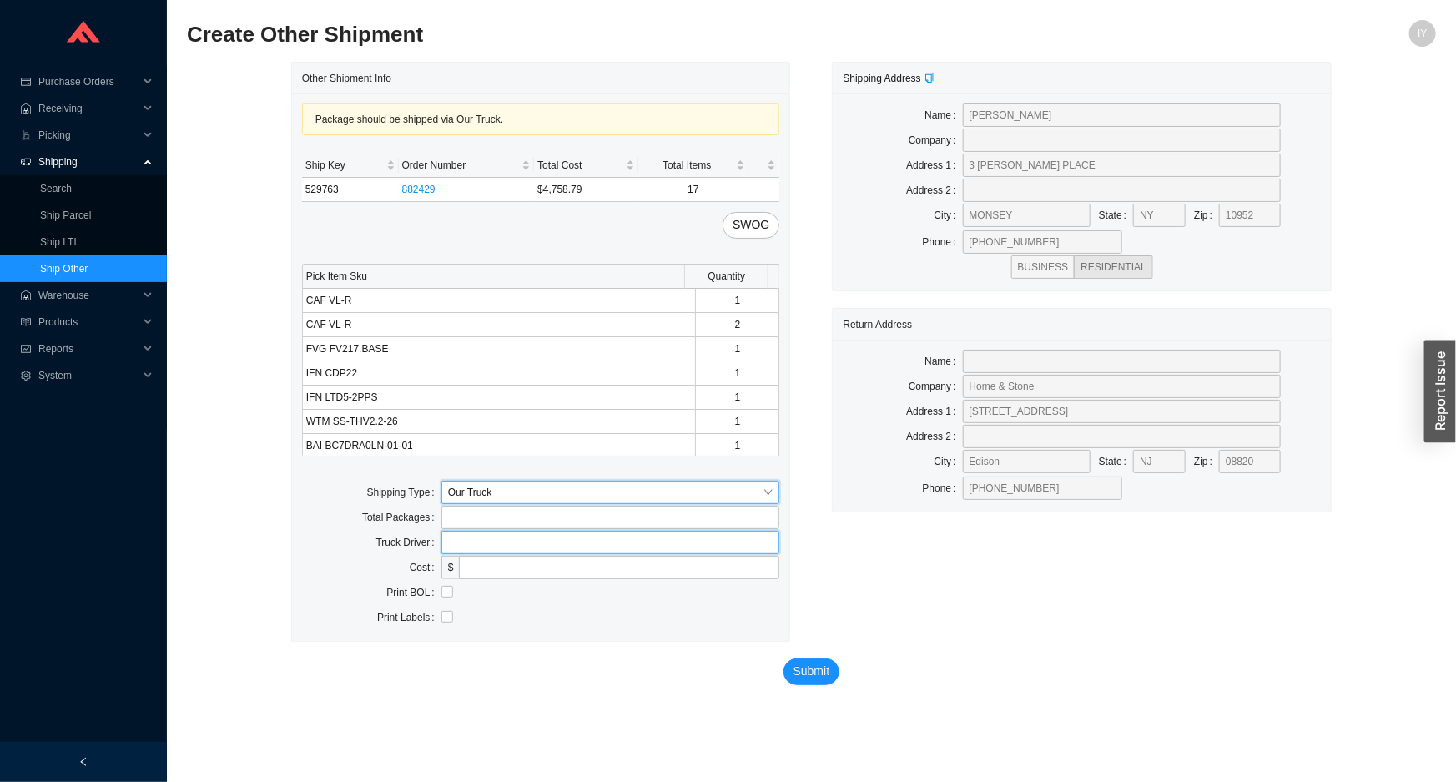
click at [507, 547] on input "text" at bounding box center [610, 542] width 339 height 23
type input "lubav"
click at [448, 593] on input "checkbox" at bounding box center [447, 592] width 12 height 12
checkbox input "true"
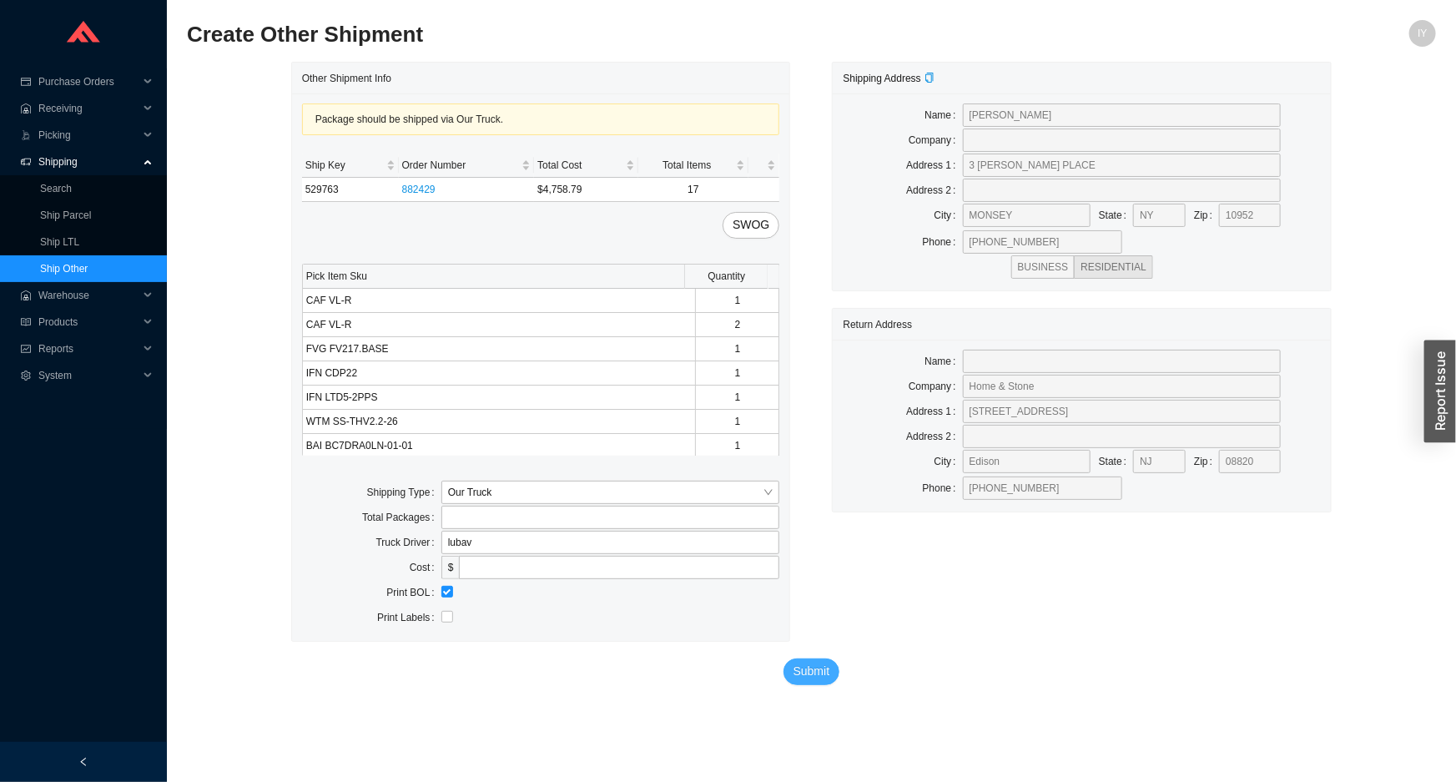
click at [808, 676] on span "Submit" at bounding box center [812, 671] width 37 height 19
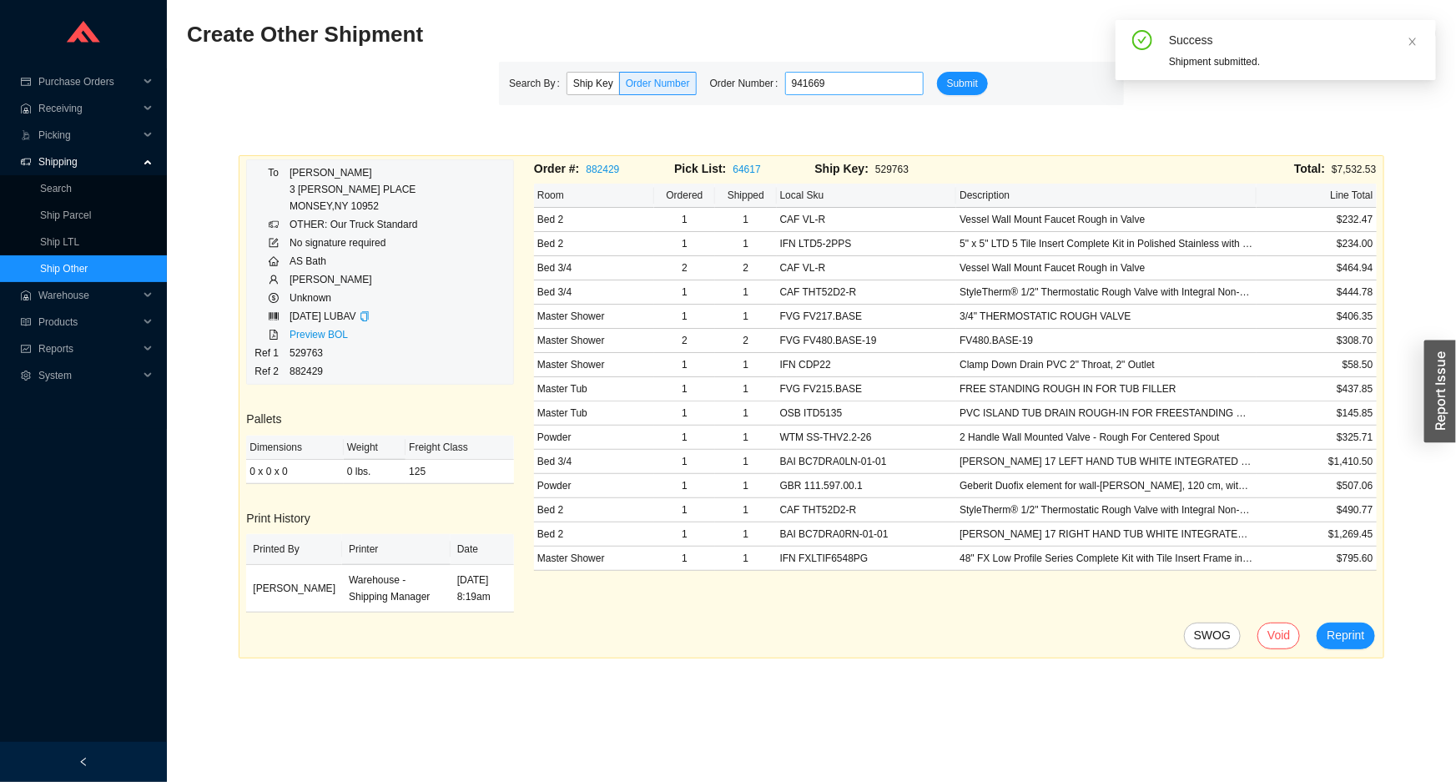
type input "941669"
click at [937, 72] on button "Submit" at bounding box center [962, 83] width 51 height 23
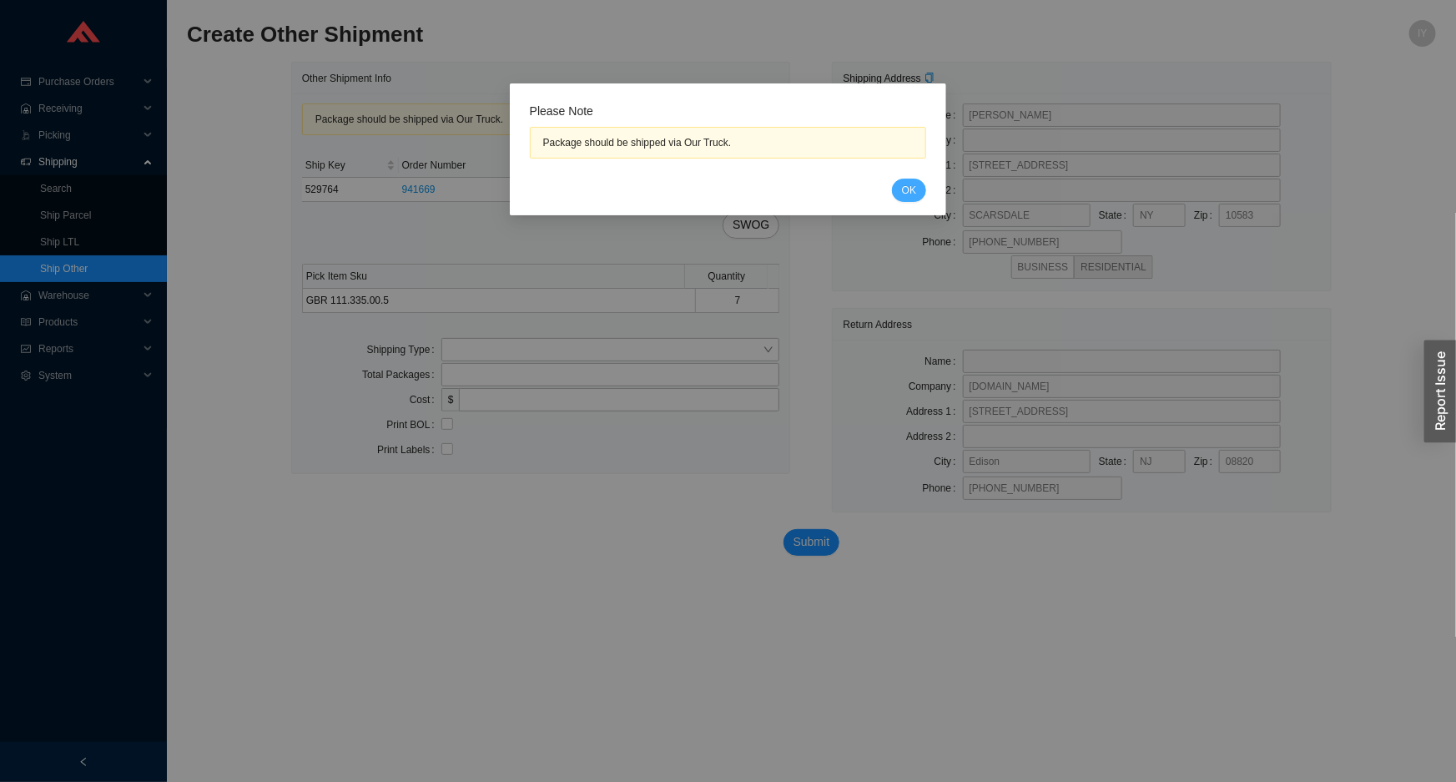
click at [914, 190] on span "OK" at bounding box center [909, 190] width 14 height 17
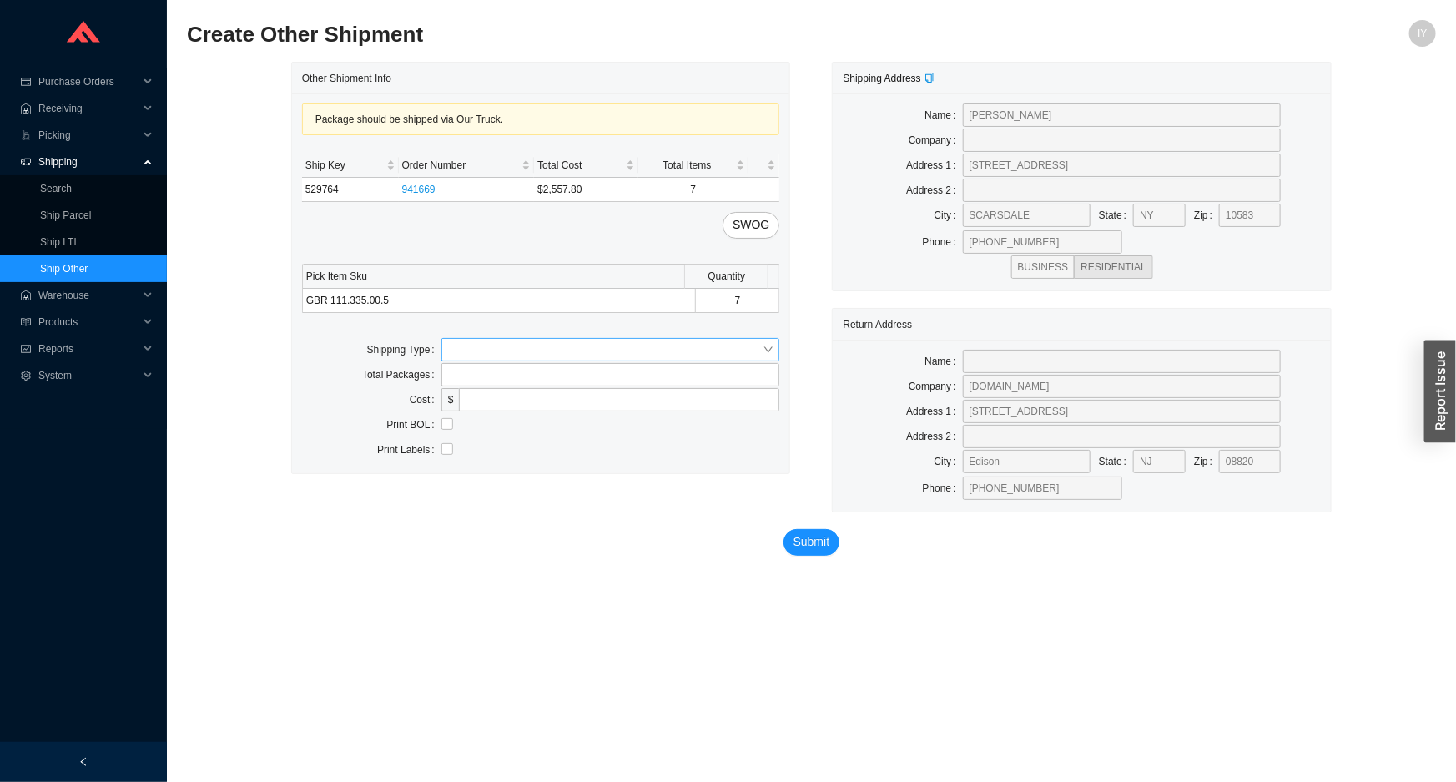
click at [564, 351] on input "search" at bounding box center [605, 350] width 315 height 22
click at [560, 369] on div "Our Truck" at bounding box center [610, 378] width 339 height 23
click at [507, 404] on input "text" at bounding box center [610, 399] width 339 height 23
type input "lubav"
click at [449, 446] on input "checkbox" at bounding box center [447, 449] width 12 height 12
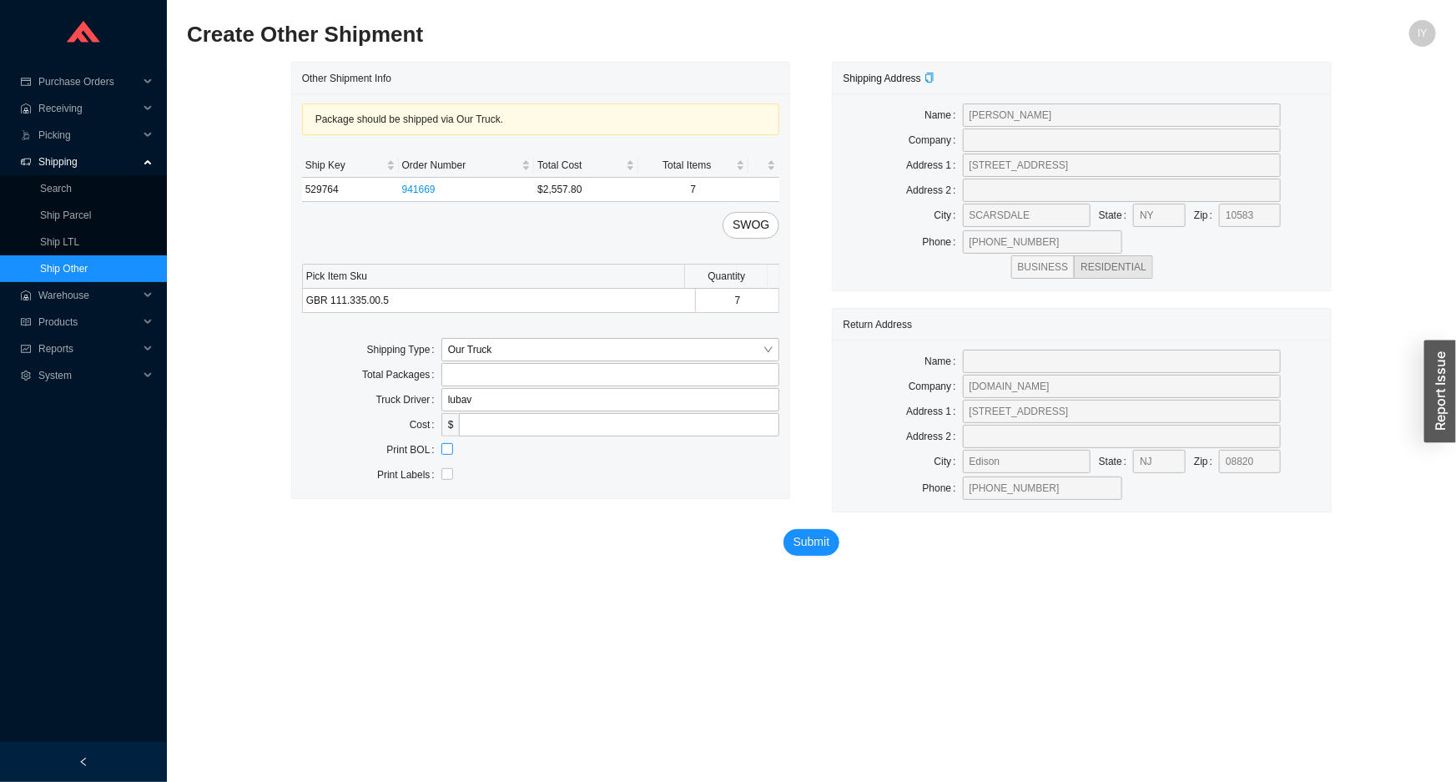
checkbox input "true"
click at [829, 544] on button "Submit" at bounding box center [812, 542] width 57 height 27
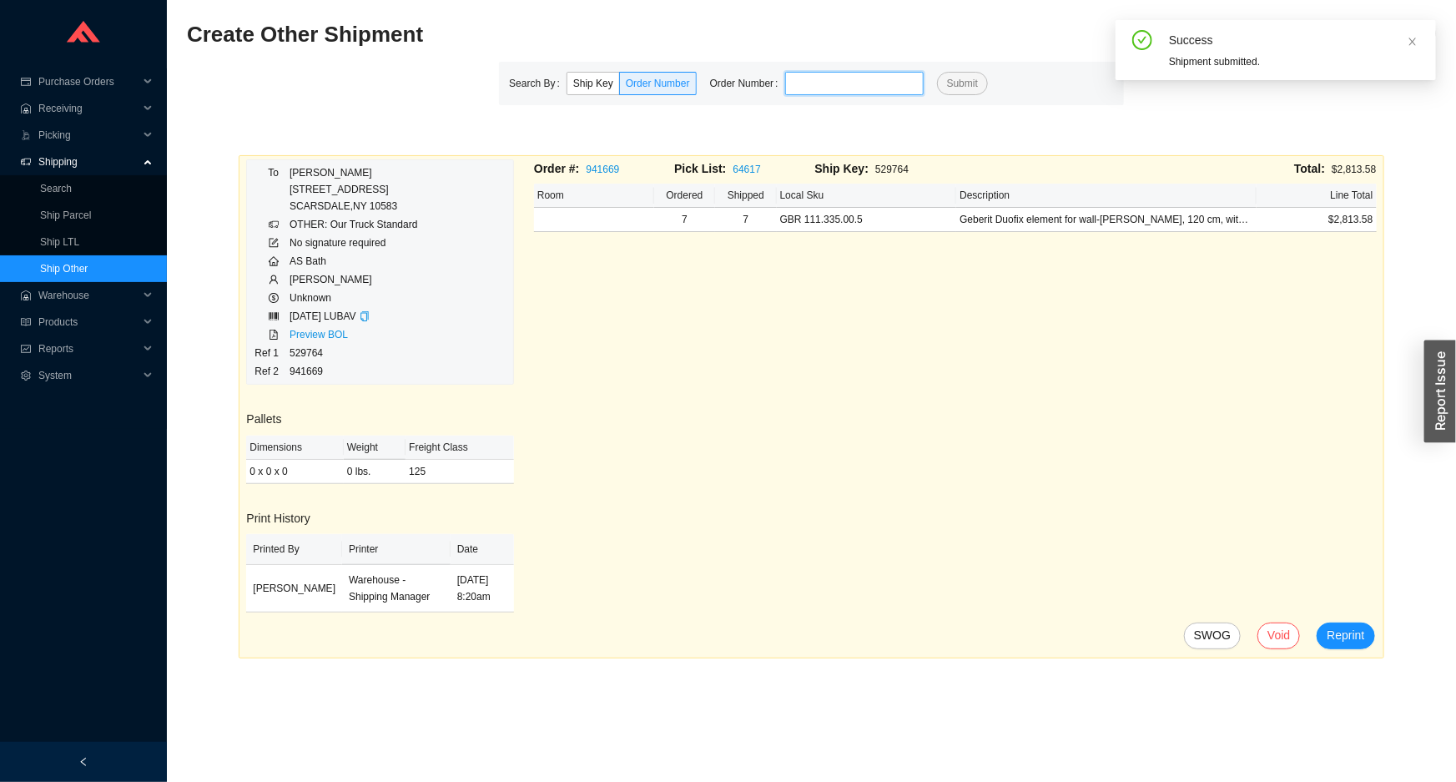
click at [812, 78] on input "tel" at bounding box center [854, 83] width 139 height 23
paste input "938095"
type input "938095"
click at [937, 72] on button "Submit" at bounding box center [962, 83] width 51 height 23
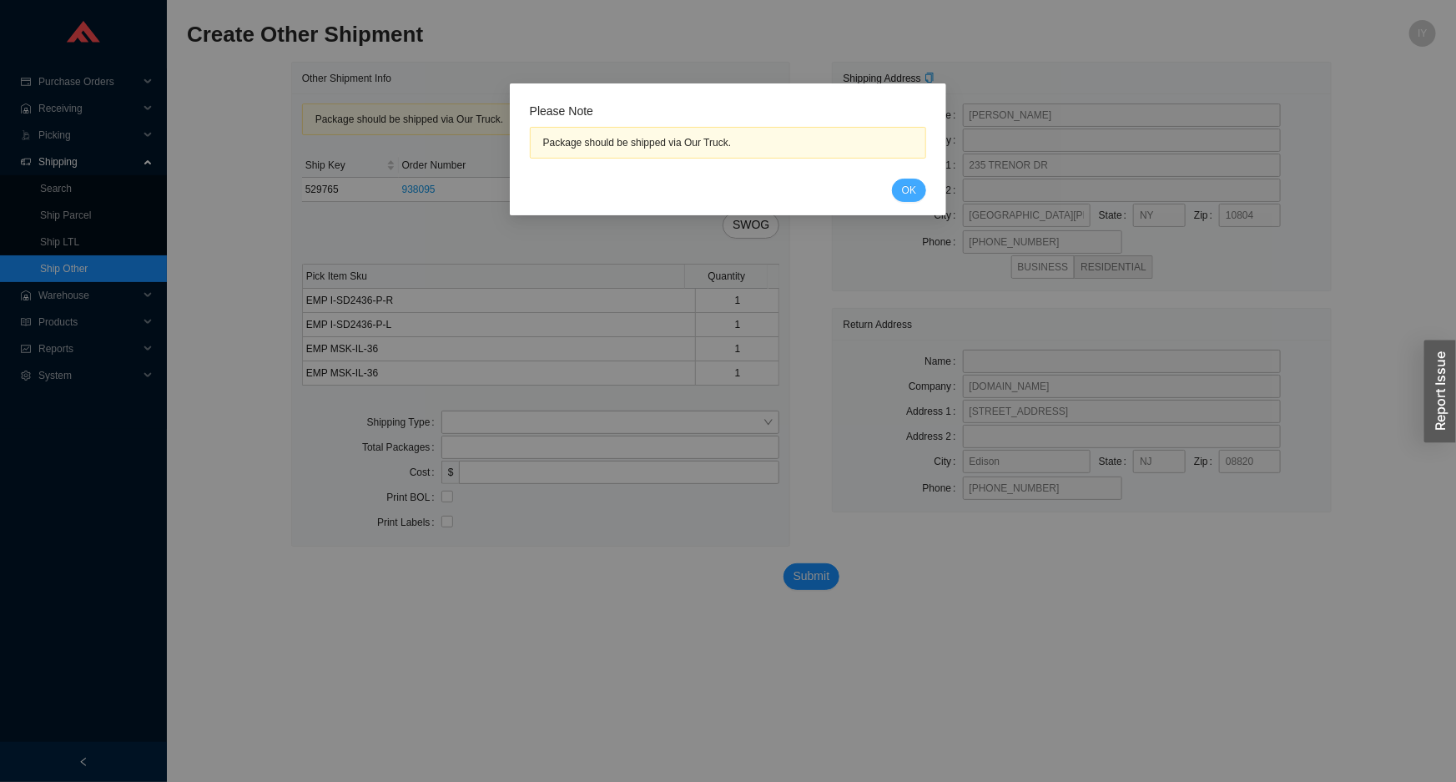
click at [910, 191] on span "OK" at bounding box center [909, 190] width 14 height 17
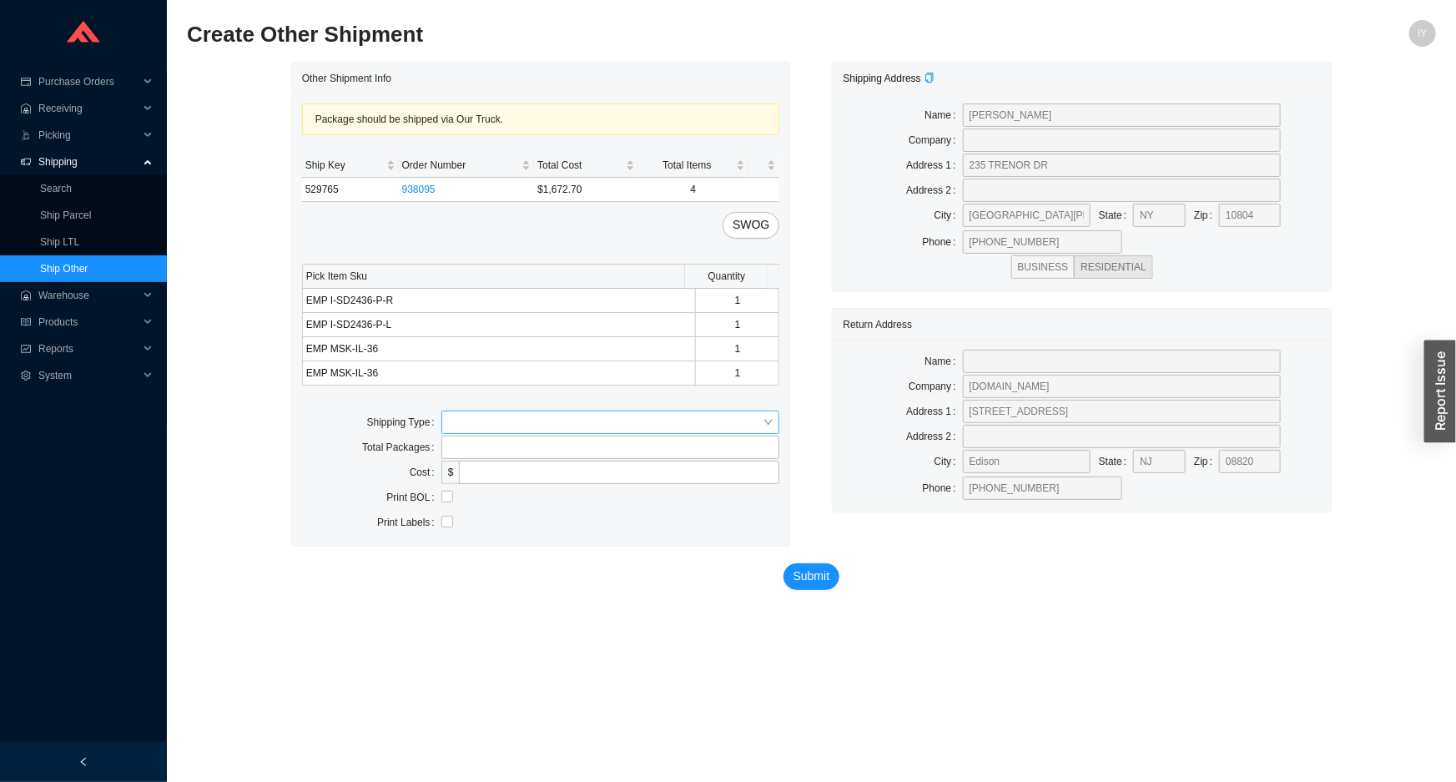
click at [530, 425] on input "search" at bounding box center [605, 422] width 315 height 22
click at [539, 446] on div "Our Truck" at bounding box center [610, 451] width 325 height 15
click at [504, 470] on input "text" at bounding box center [610, 472] width 339 height 23
type input "lubav"
click at [449, 518] on input "checkbox" at bounding box center [447, 522] width 12 height 12
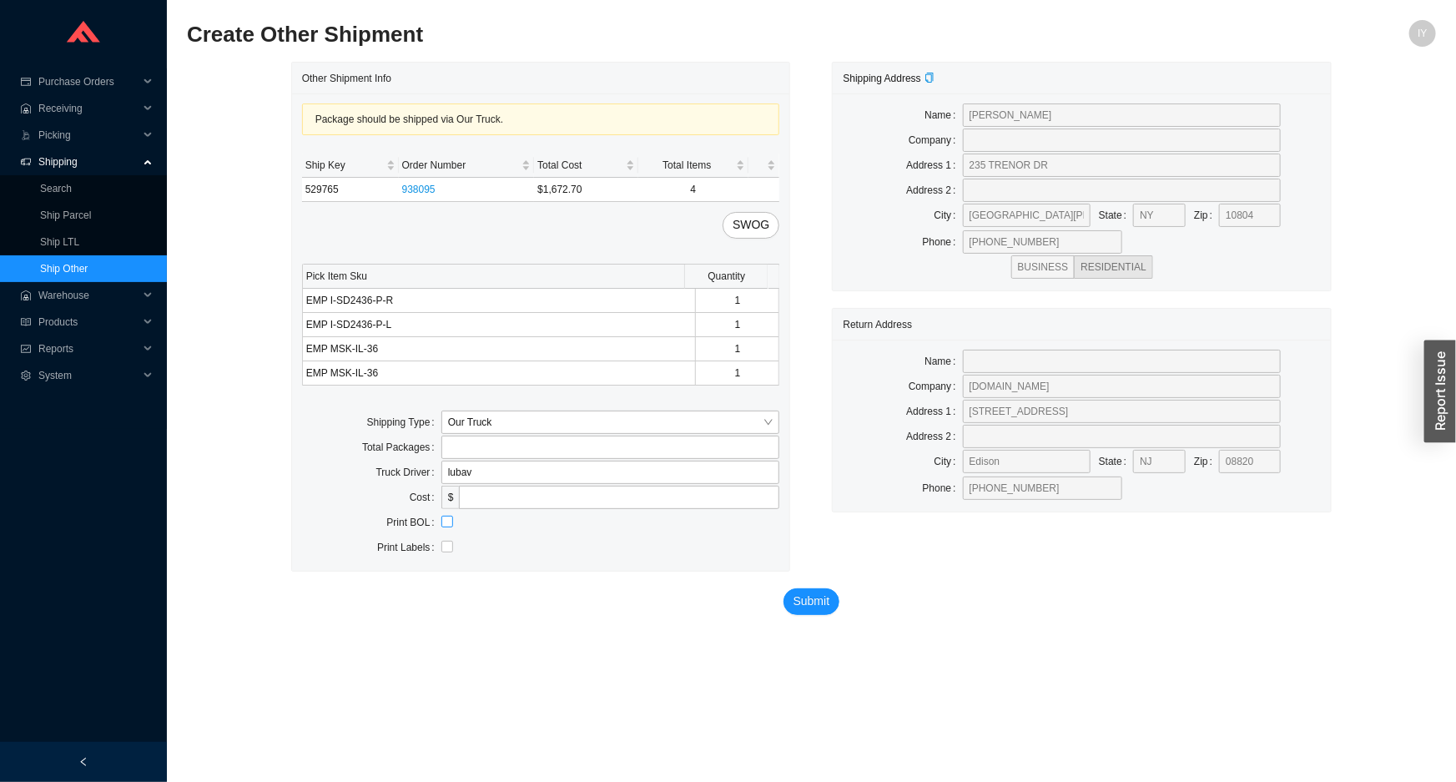
checkbox input "true"
click at [830, 596] on button "Submit" at bounding box center [812, 601] width 57 height 27
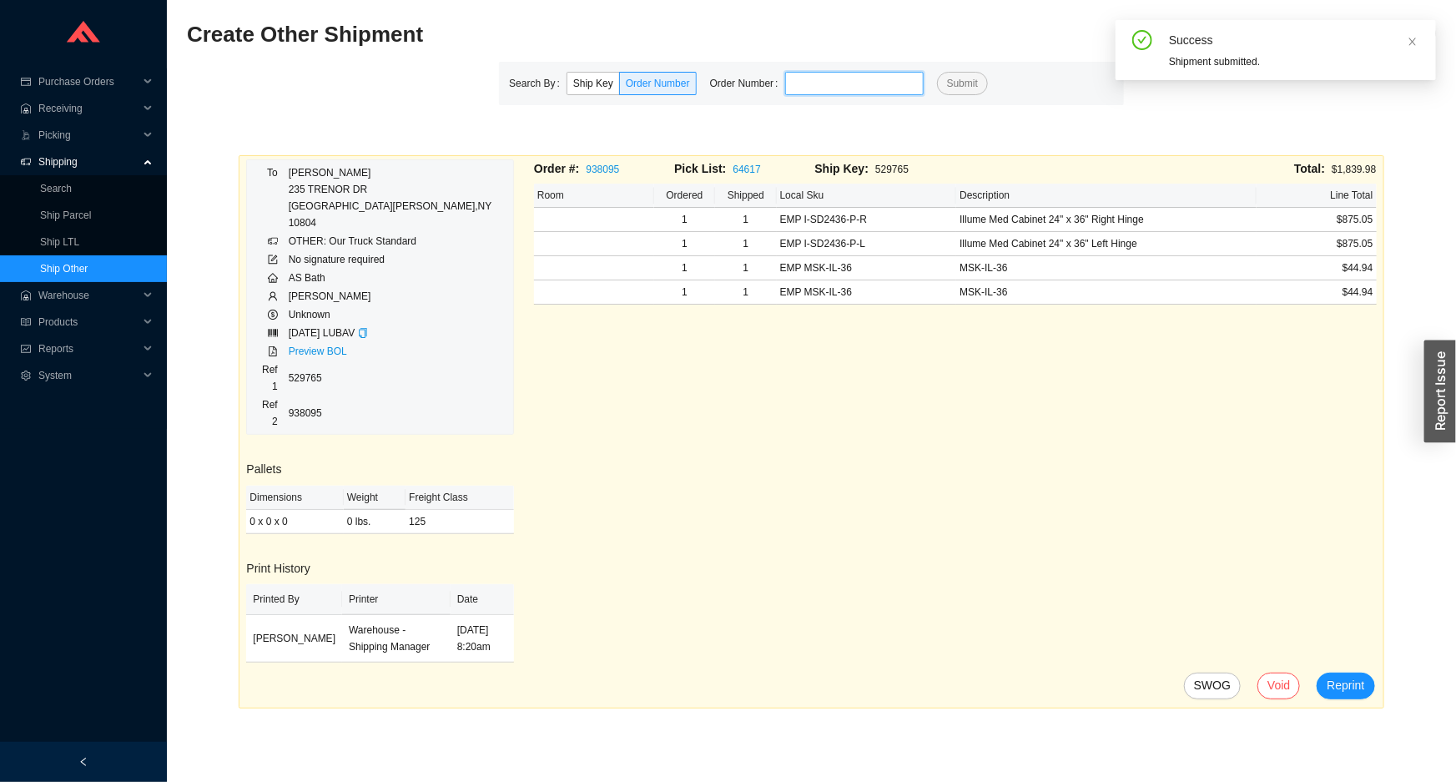
click at [885, 93] on input "tel" at bounding box center [854, 83] width 139 height 23
paste input "938851"
type input "938851"
click at [937, 72] on button "Submit" at bounding box center [962, 83] width 51 height 23
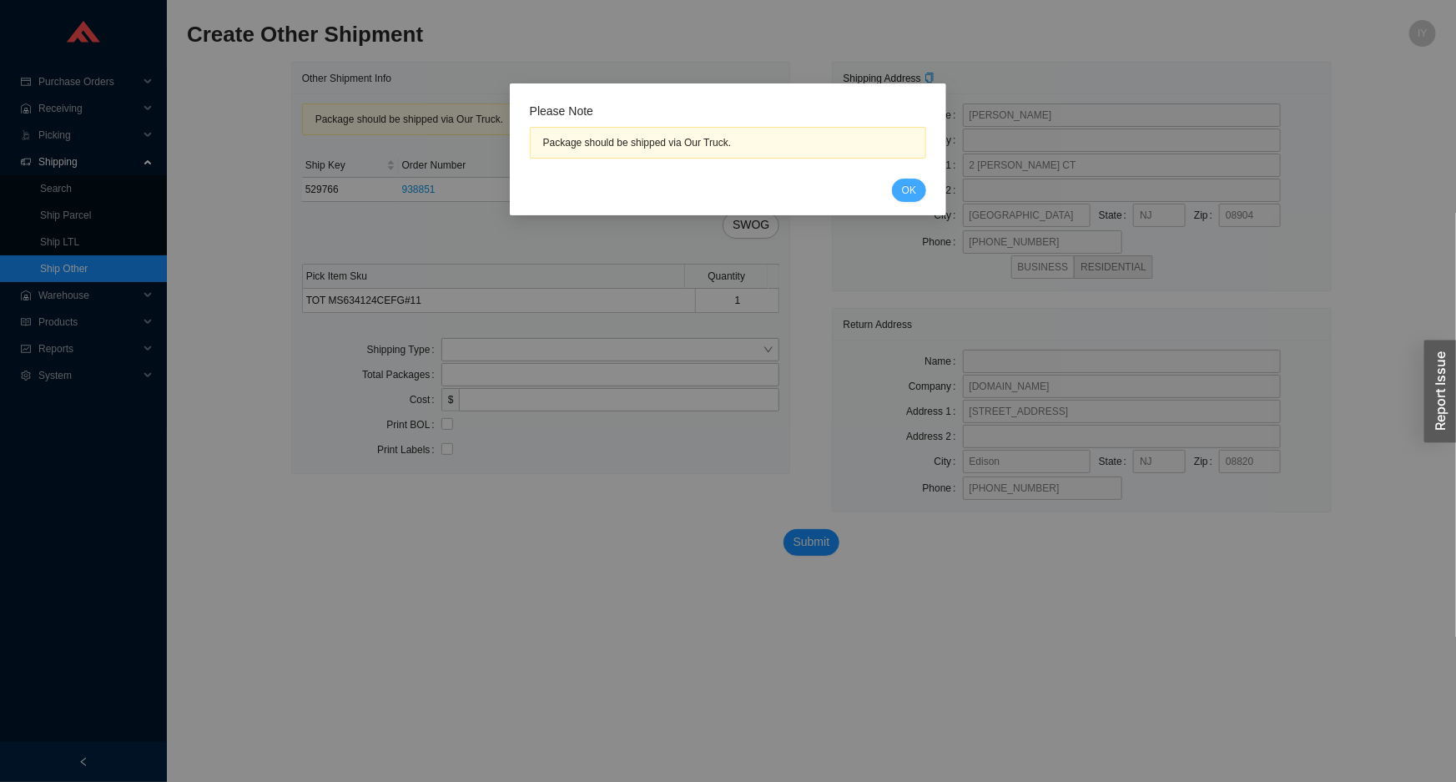
click at [921, 195] on button "OK" at bounding box center [909, 190] width 34 height 23
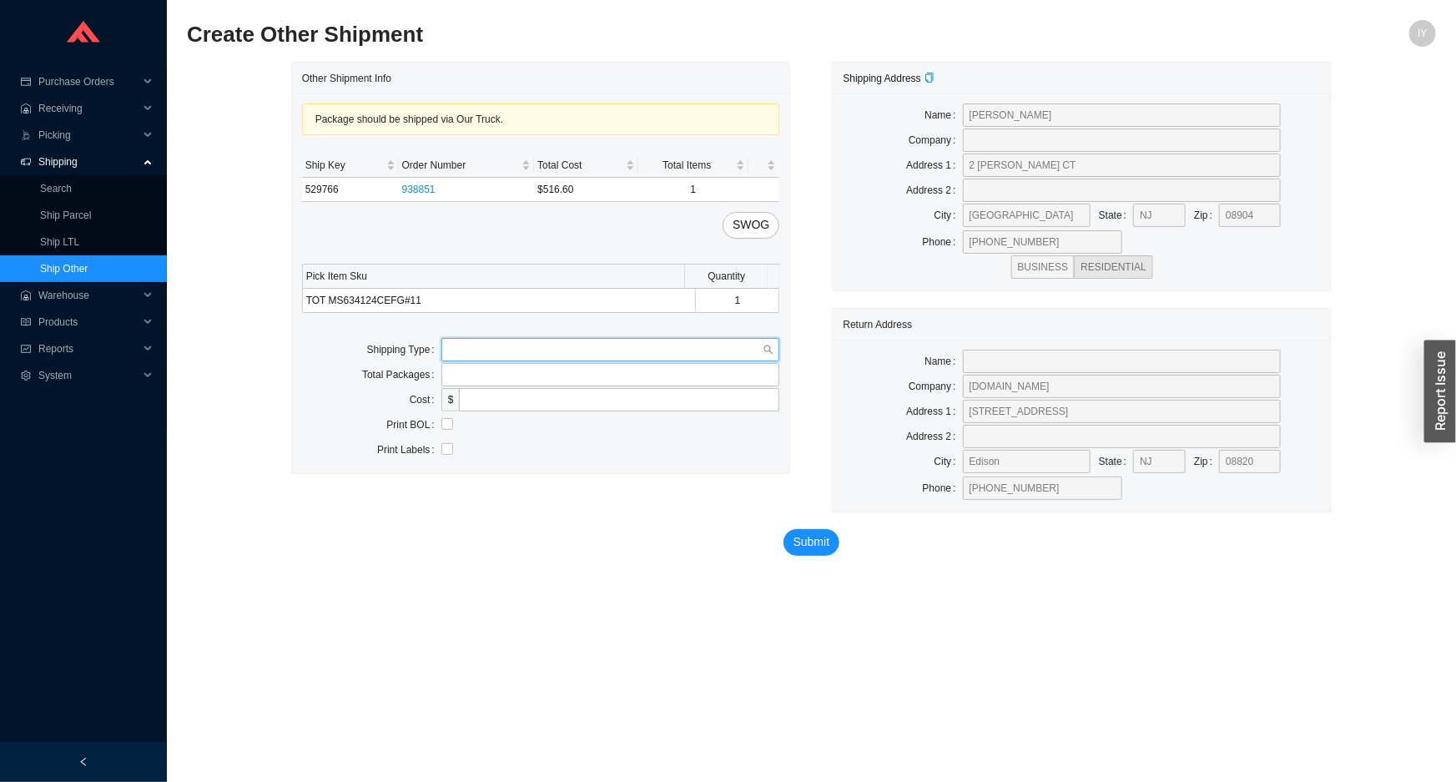
click at [568, 345] on input "search" at bounding box center [605, 350] width 315 height 22
click at [573, 376] on div "Our Truck" at bounding box center [610, 378] width 325 height 15
click at [541, 393] on input "text" at bounding box center [610, 399] width 339 height 23
type input "lubav"
click at [446, 450] on input "checkbox" at bounding box center [447, 449] width 12 height 12
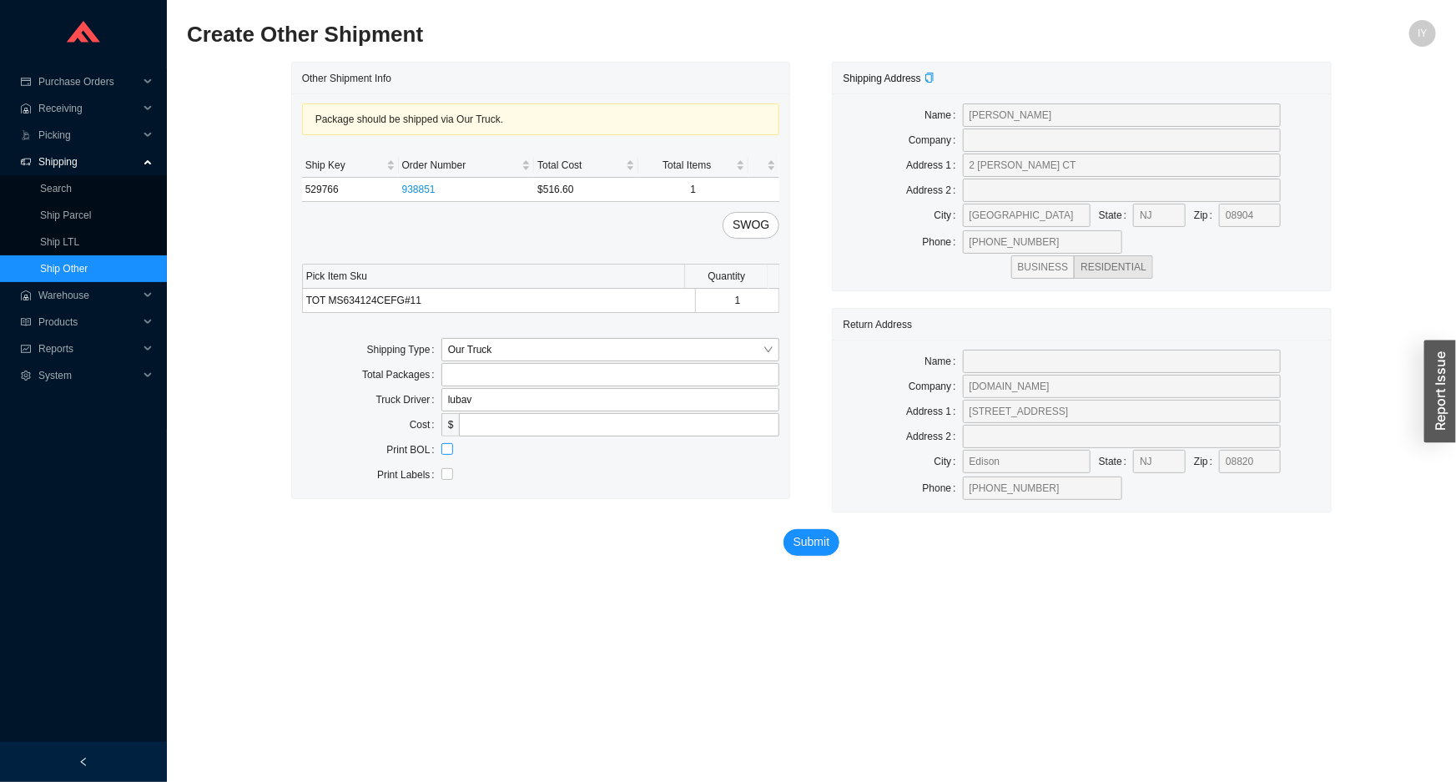
checkbox input "true"
click at [812, 542] on span "Submit" at bounding box center [812, 541] width 37 height 19
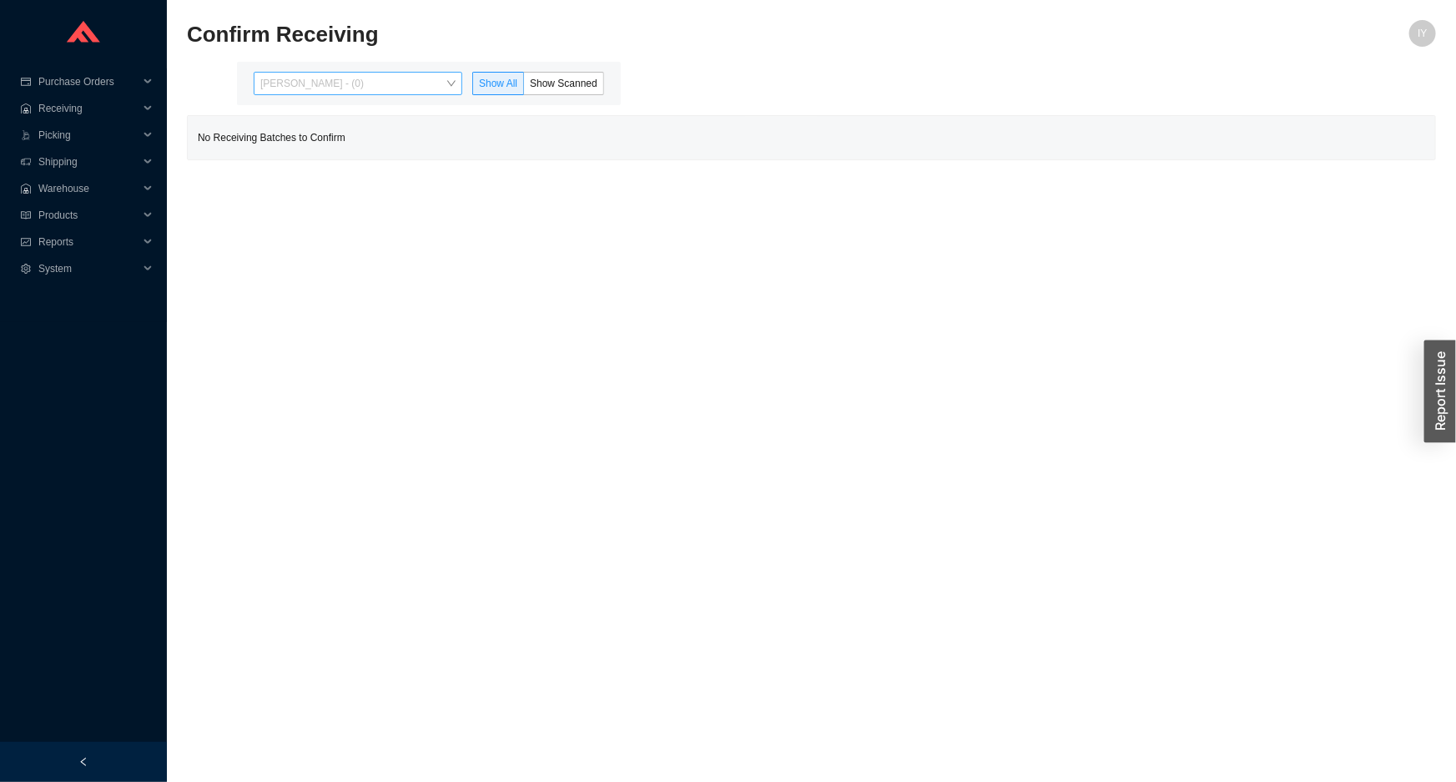
click at [377, 84] on span "[PERSON_NAME] - (0)" at bounding box center [357, 84] width 195 height 22
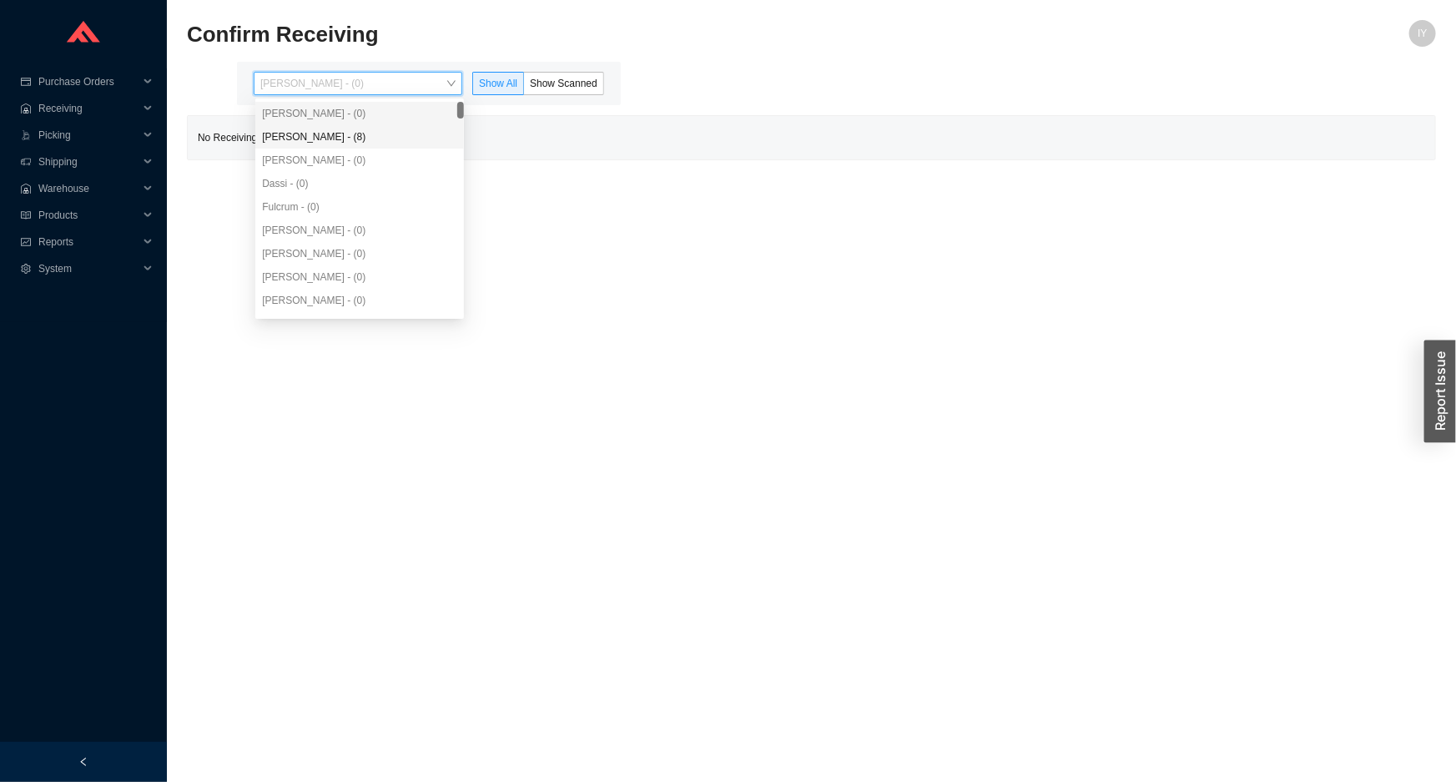
drag, startPoint x: 387, startPoint y: 137, endPoint x: 522, endPoint y: 101, distance: 139.1
click at [388, 137] on div "[PERSON_NAME] - (8)" at bounding box center [359, 136] width 195 height 15
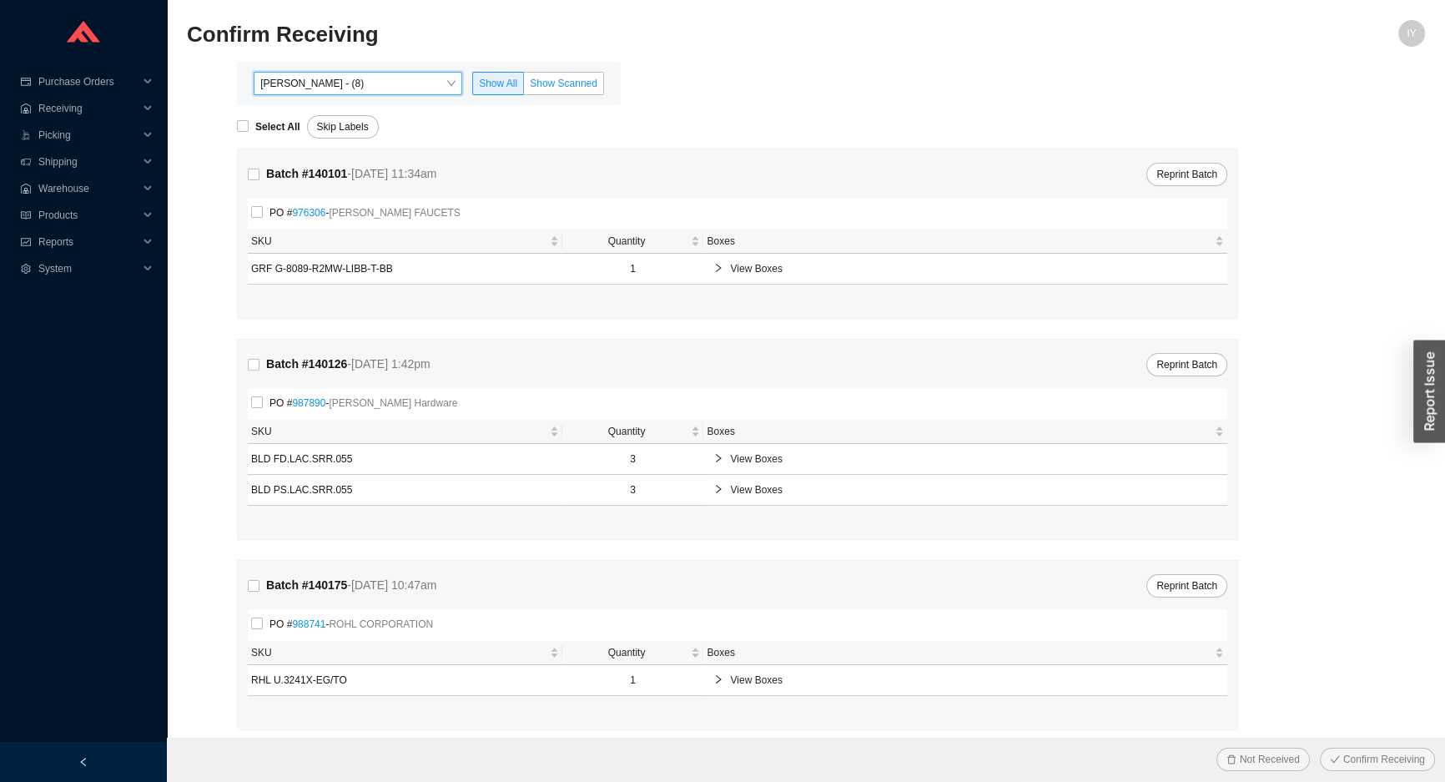
click at [554, 80] on span "Show Scanned" at bounding box center [564, 84] width 68 height 12
click at [524, 87] on input "Show Scanned" at bounding box center [524, 87] width 0 height 0
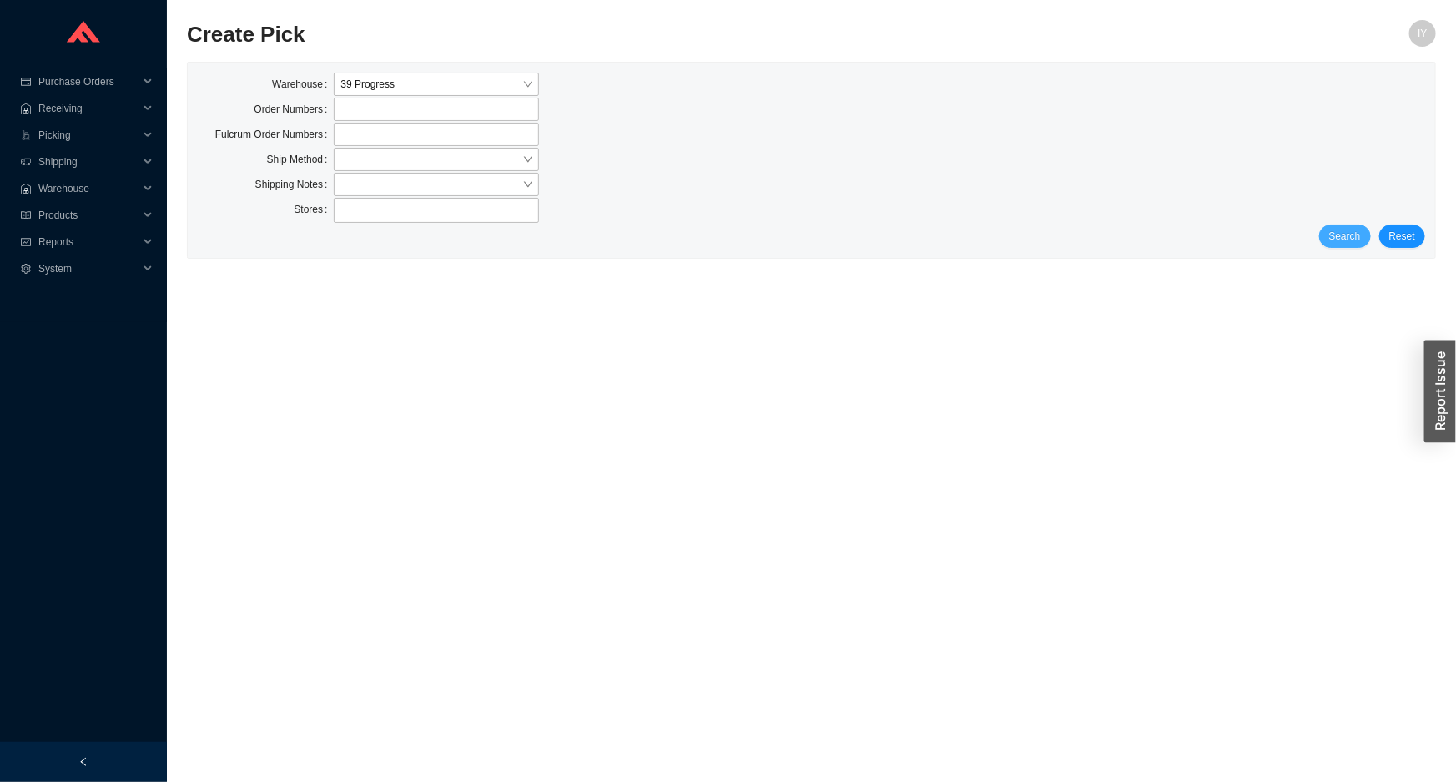
click at [1352, 228] on span "Search" at bounding box center [1345, 236] width 32 height 17
click at [1364, 234] on button "Search" at bounding box center [1345, 235] width 52 height 23
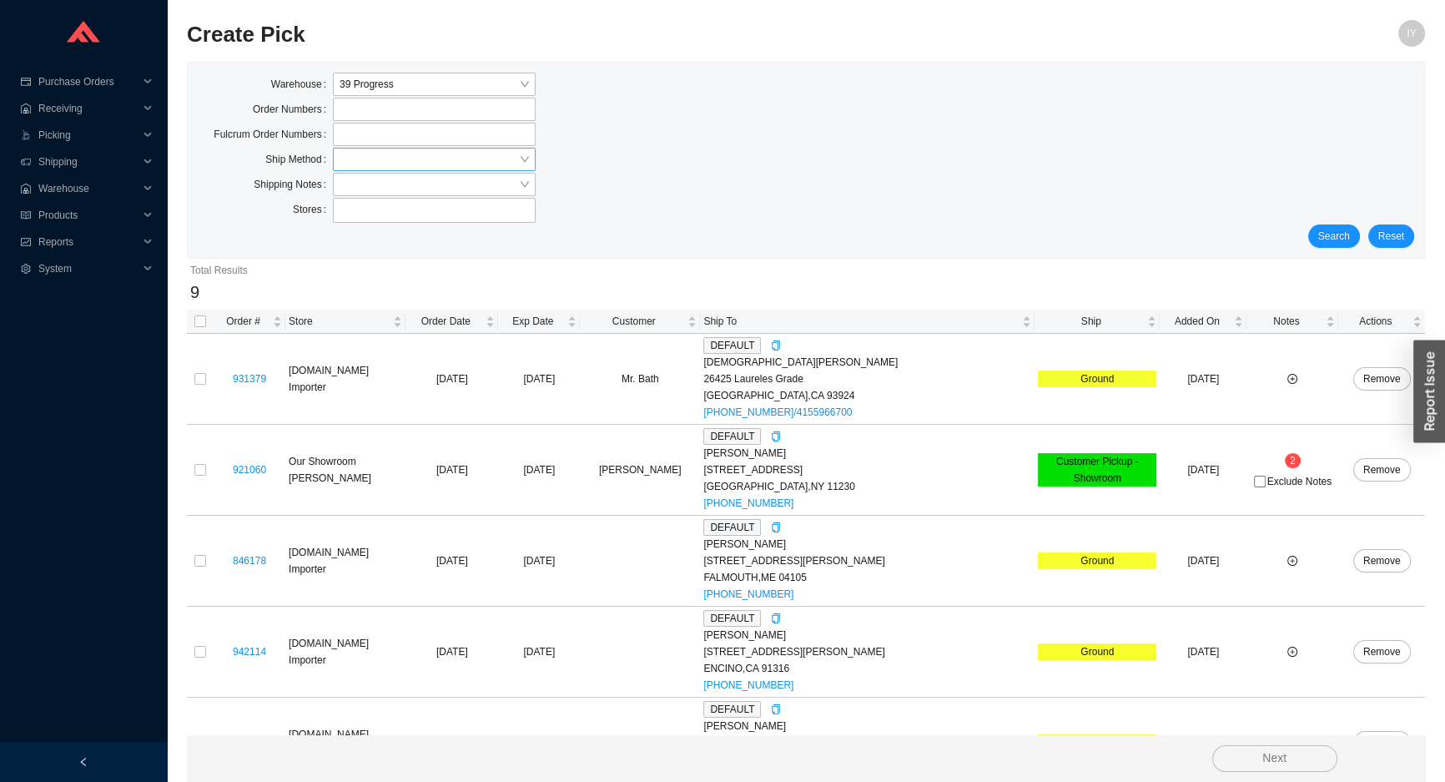
click at [444, 152] on input "search" at bounding box center [429, 160] width 179 height 22
click at [395, 284] on div "UPS" at bounding box center [434, 282] width 189 height 15
click at [1319, 235] on button "Search" at bounding box center [1335, 235] width 52 height 23
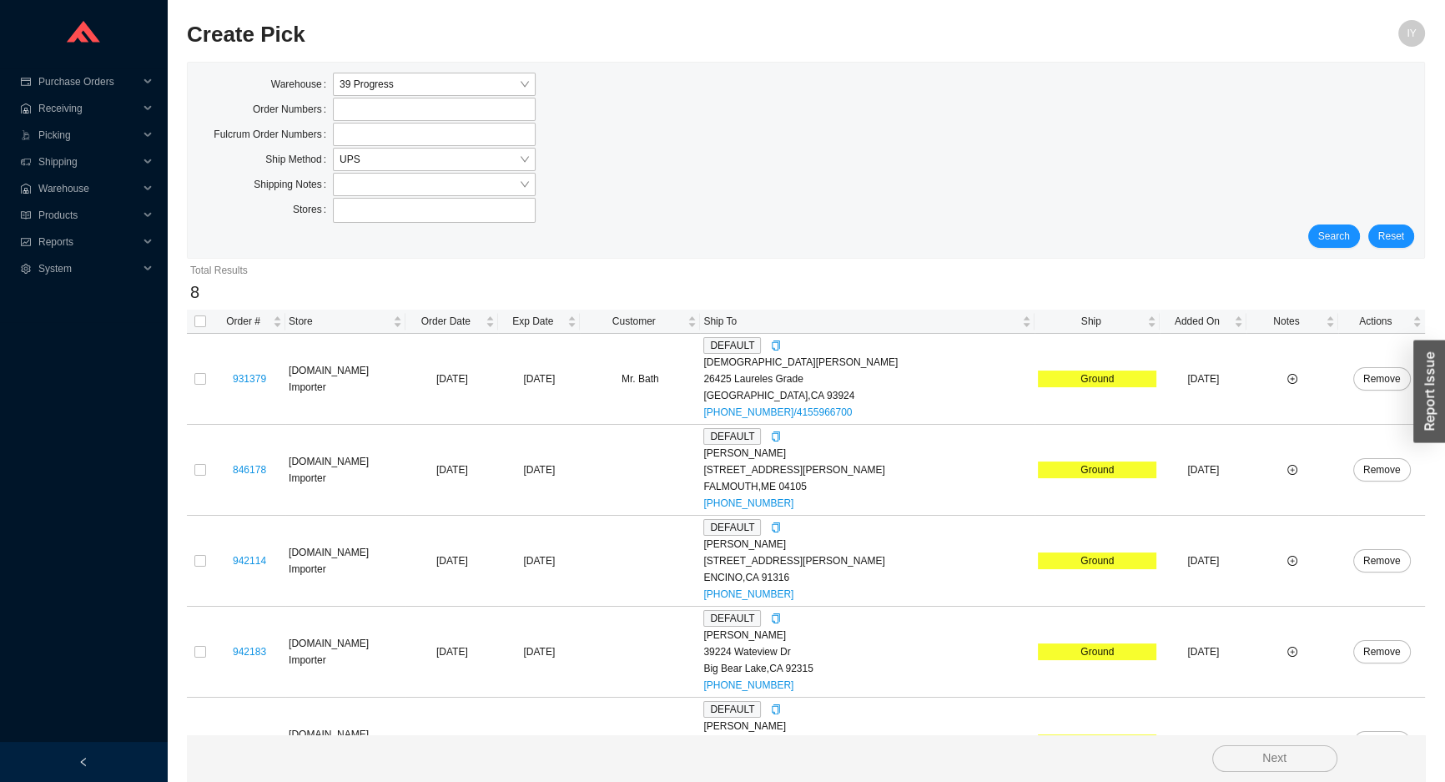
click at [191, 317] on th at bounding box center [200, 322] width 27 height 24
click at [196, 321] on input "checkbox" at bounding box center [200, 321] width 12 height 12
checkbox input "true"
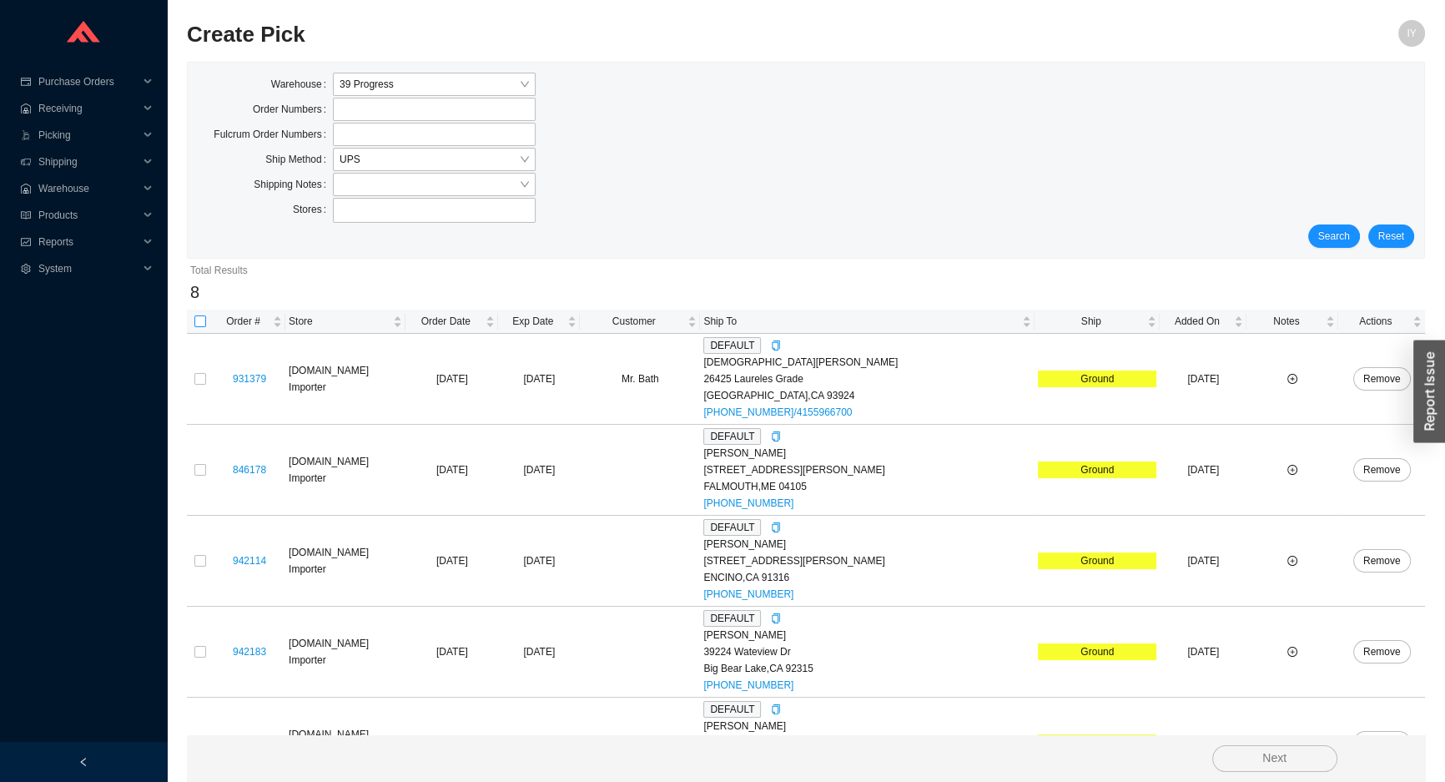
checkbox input "true"
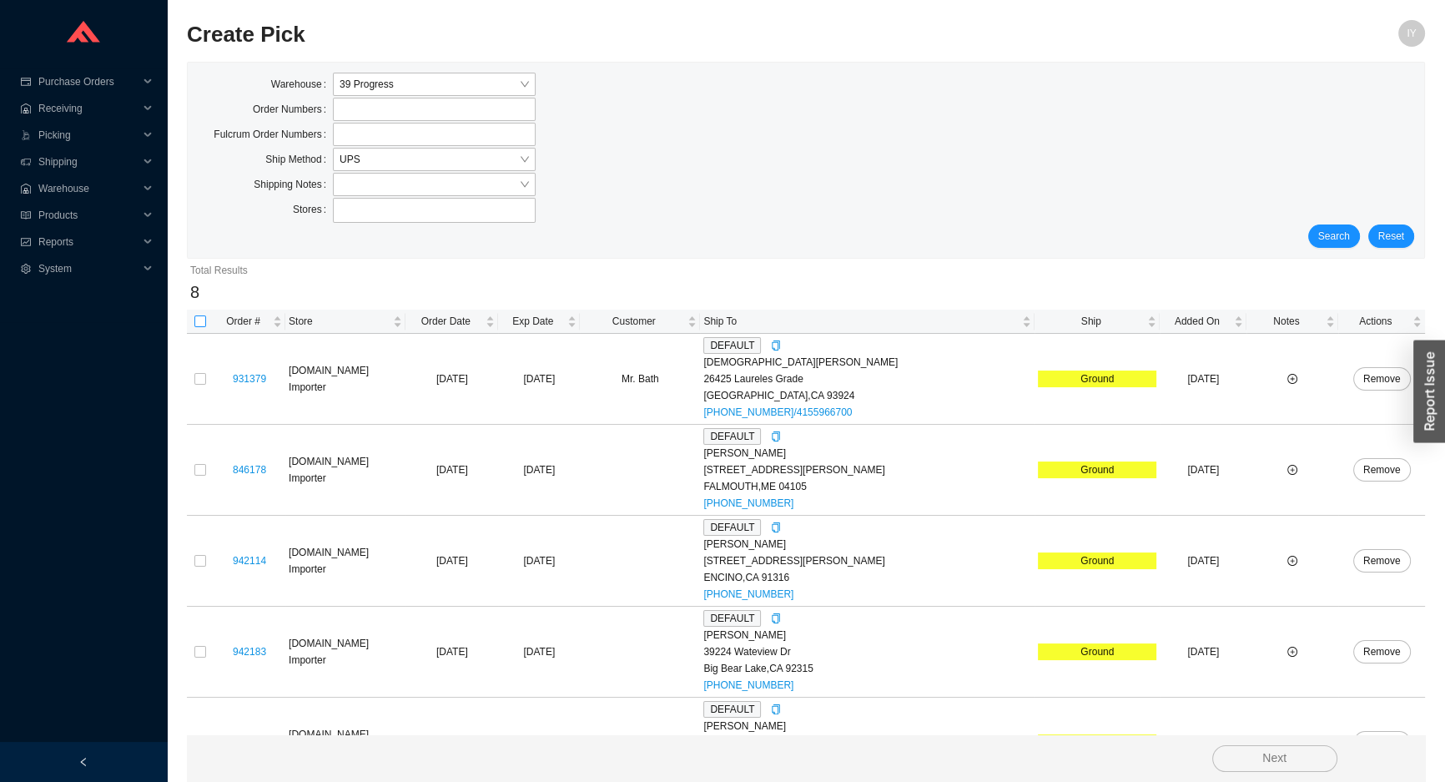
checkbox input "true"
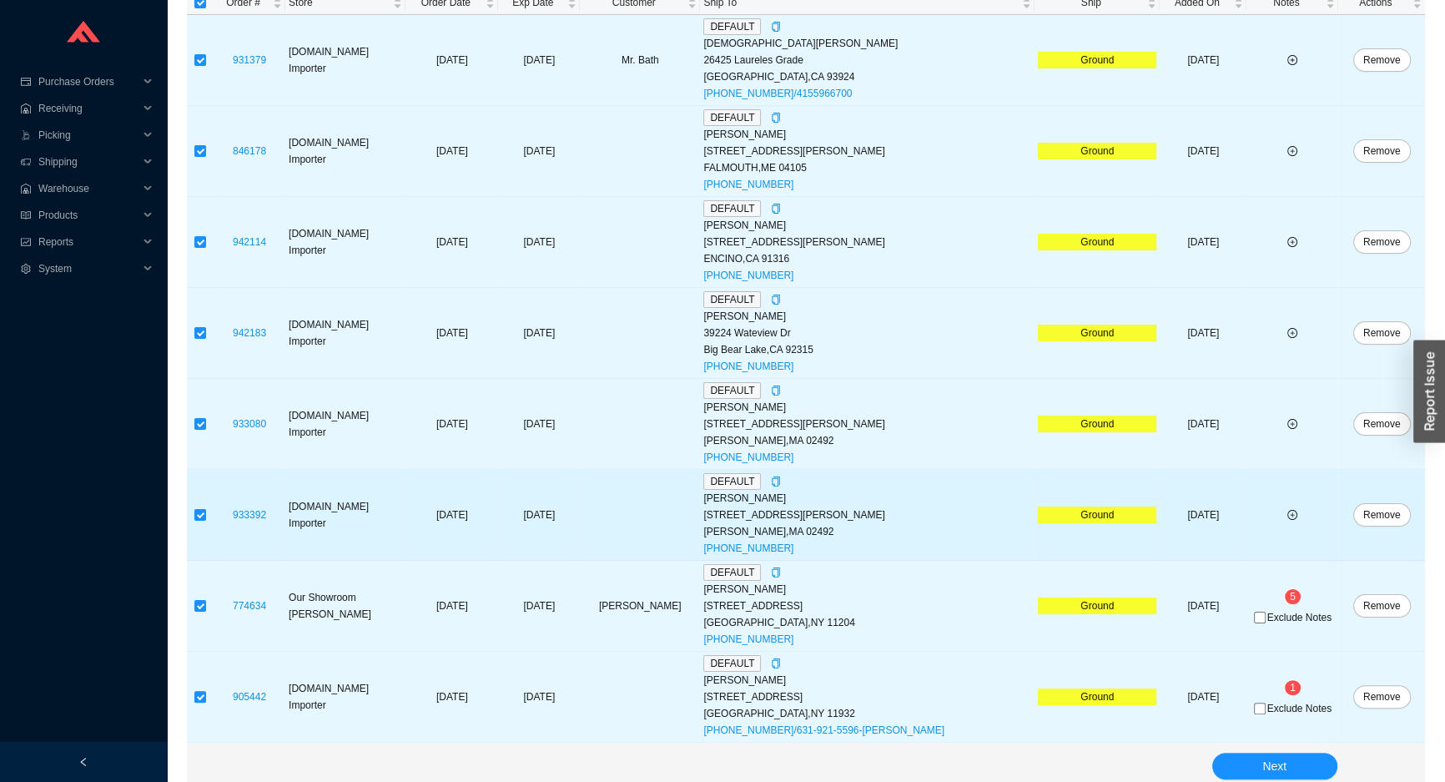
scroll to position [325, 0]
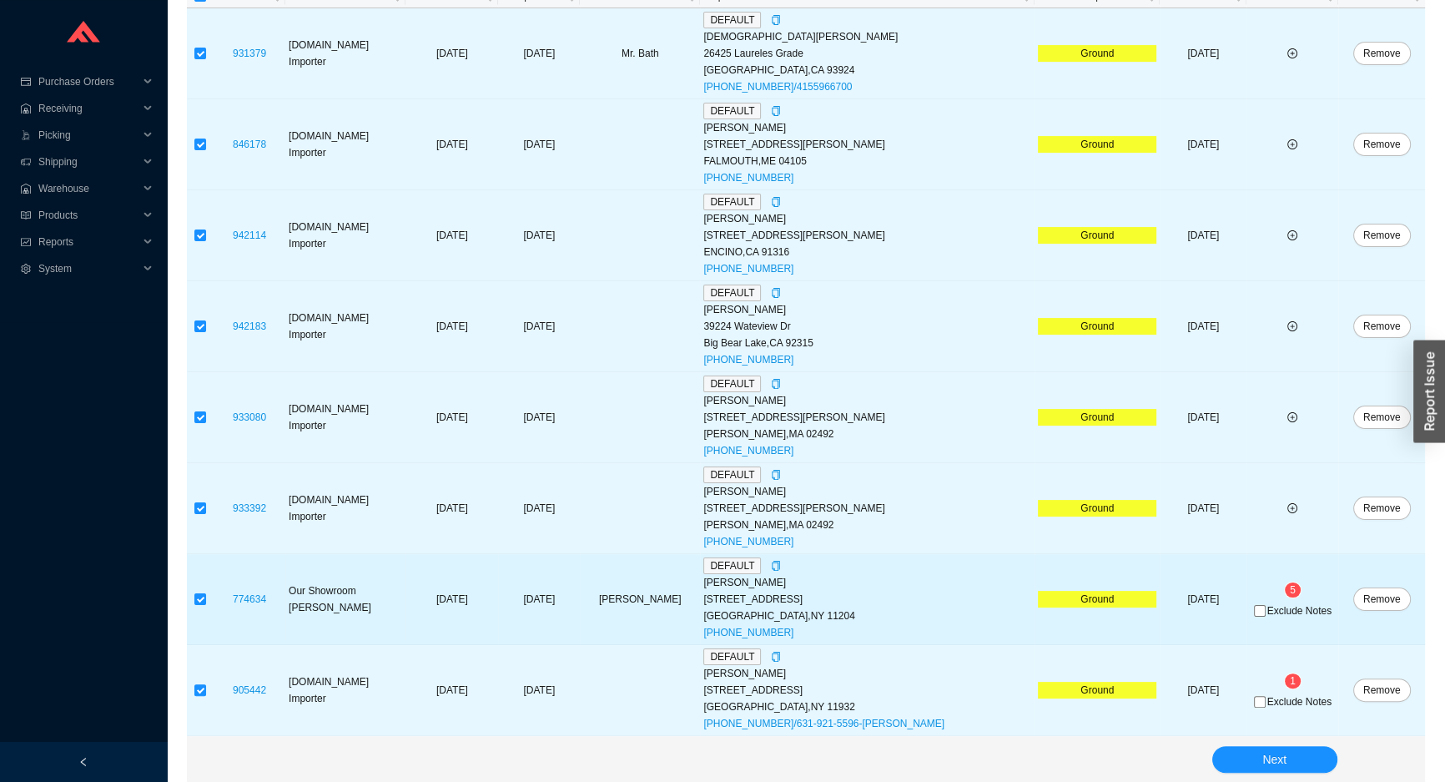
click at [1256, 605] on label "Exclude Notes" at bounding box center [1293, 611] width 78 height 12
click at [1256, 605] on input "Exclude Notes" at bounding box center [1260, 611] width 12 height 12
checkbox input "true"
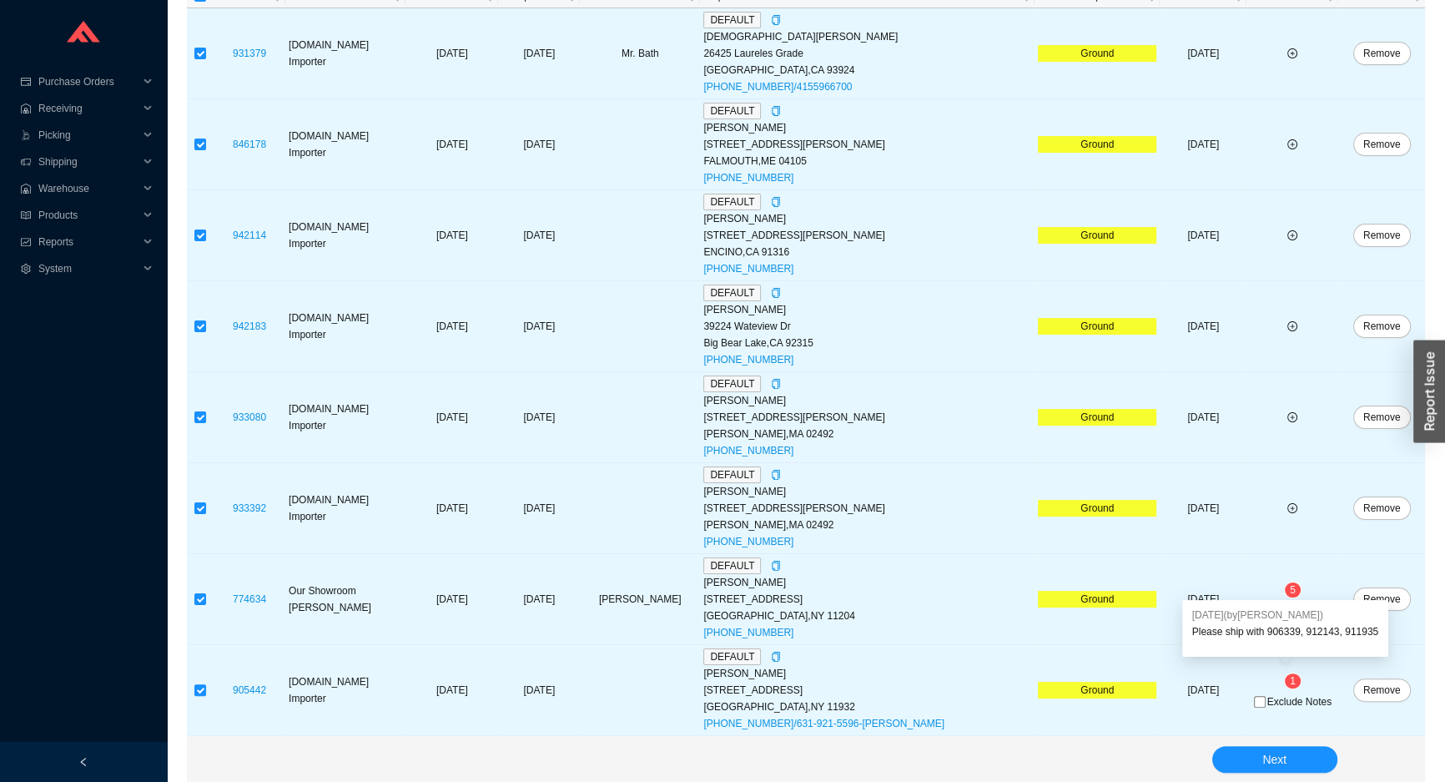
click at [1284, 632] on div "Please ship with 906339, 912143, 911935" at bounding box center [1286, 631] width 187 height 17
copy div "906339"
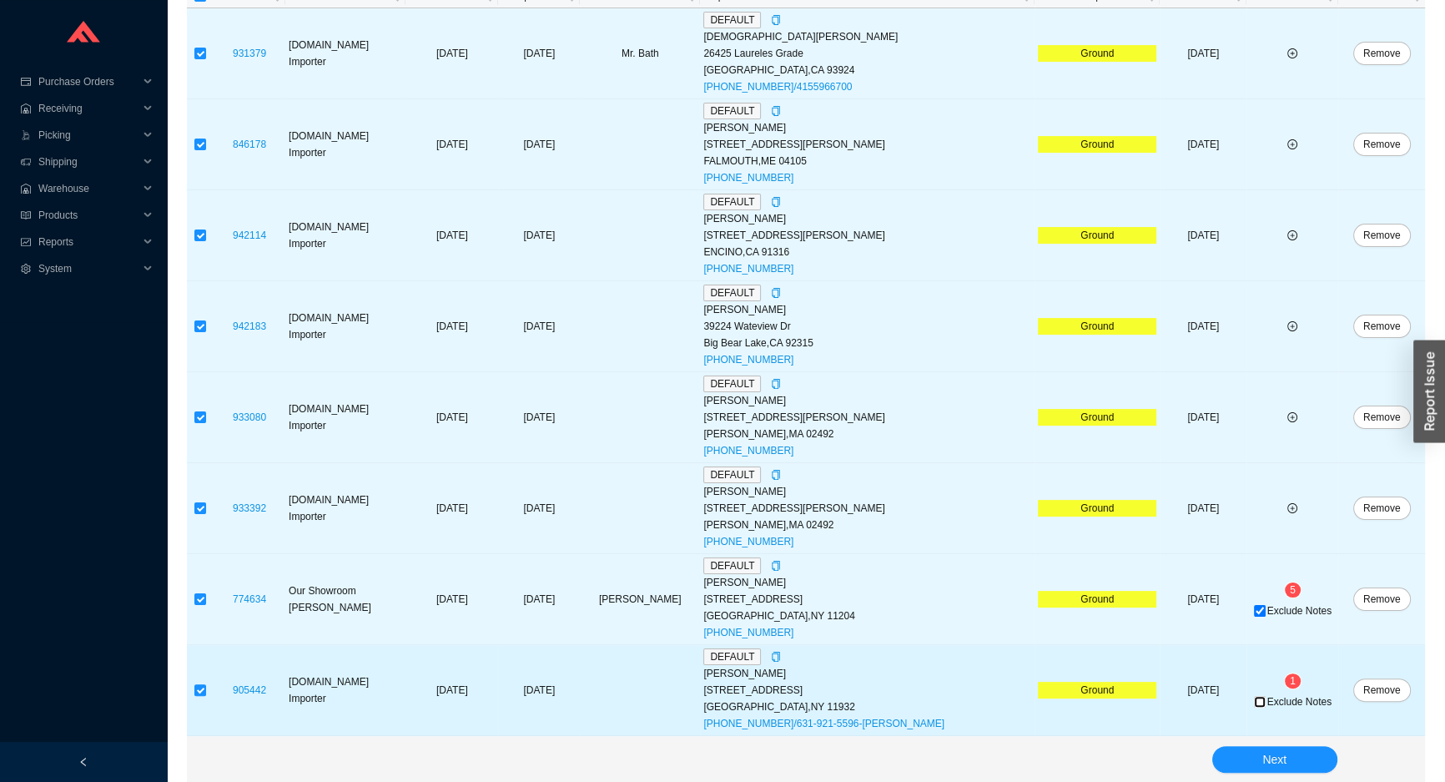
click at [1254, 699] on input "Exclude Notes" at bounding box center [1260, 702] width 12 height 12
checkbox input "true"
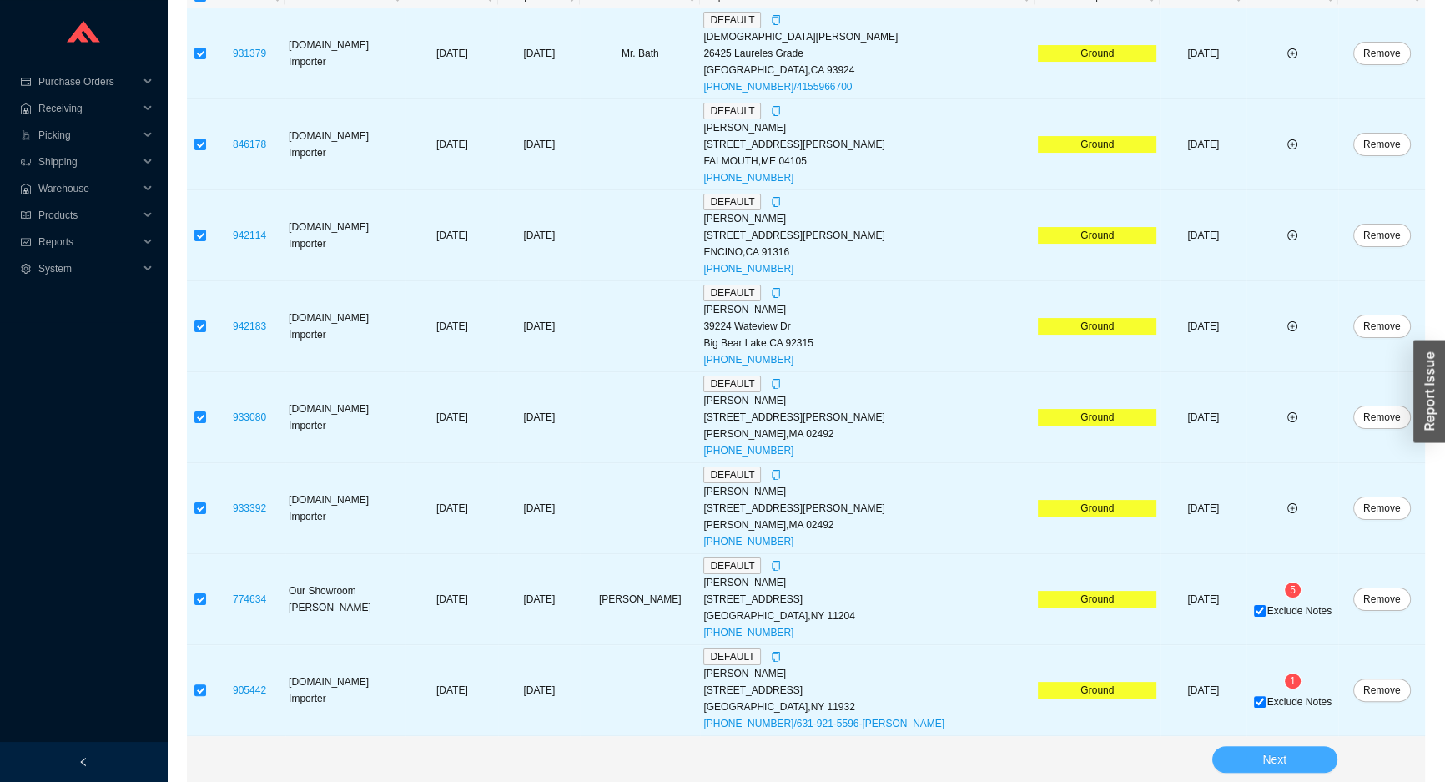
click at [1270, 754] on span "Next" at bounding box center [1275, 759] width 24 height 19
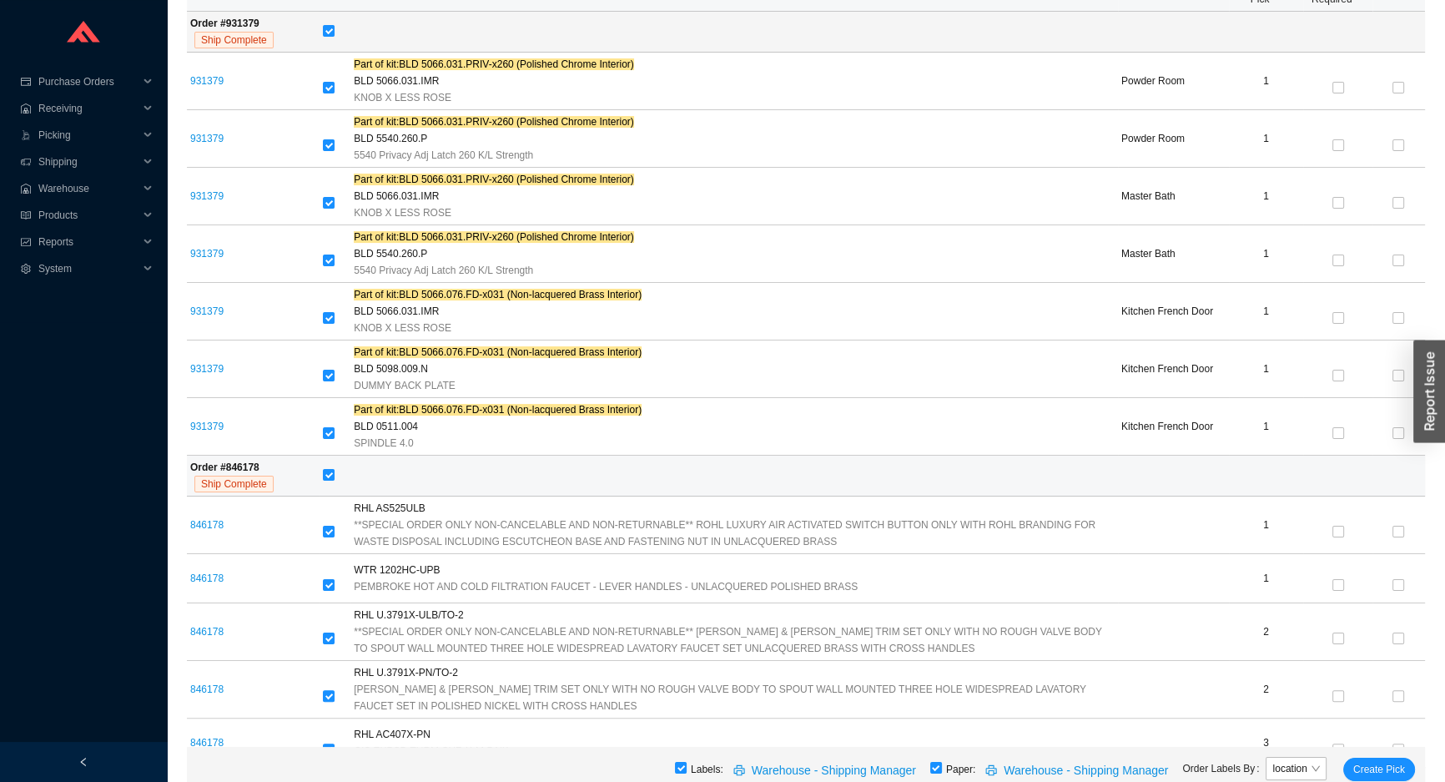
scroll to position [250, 0]
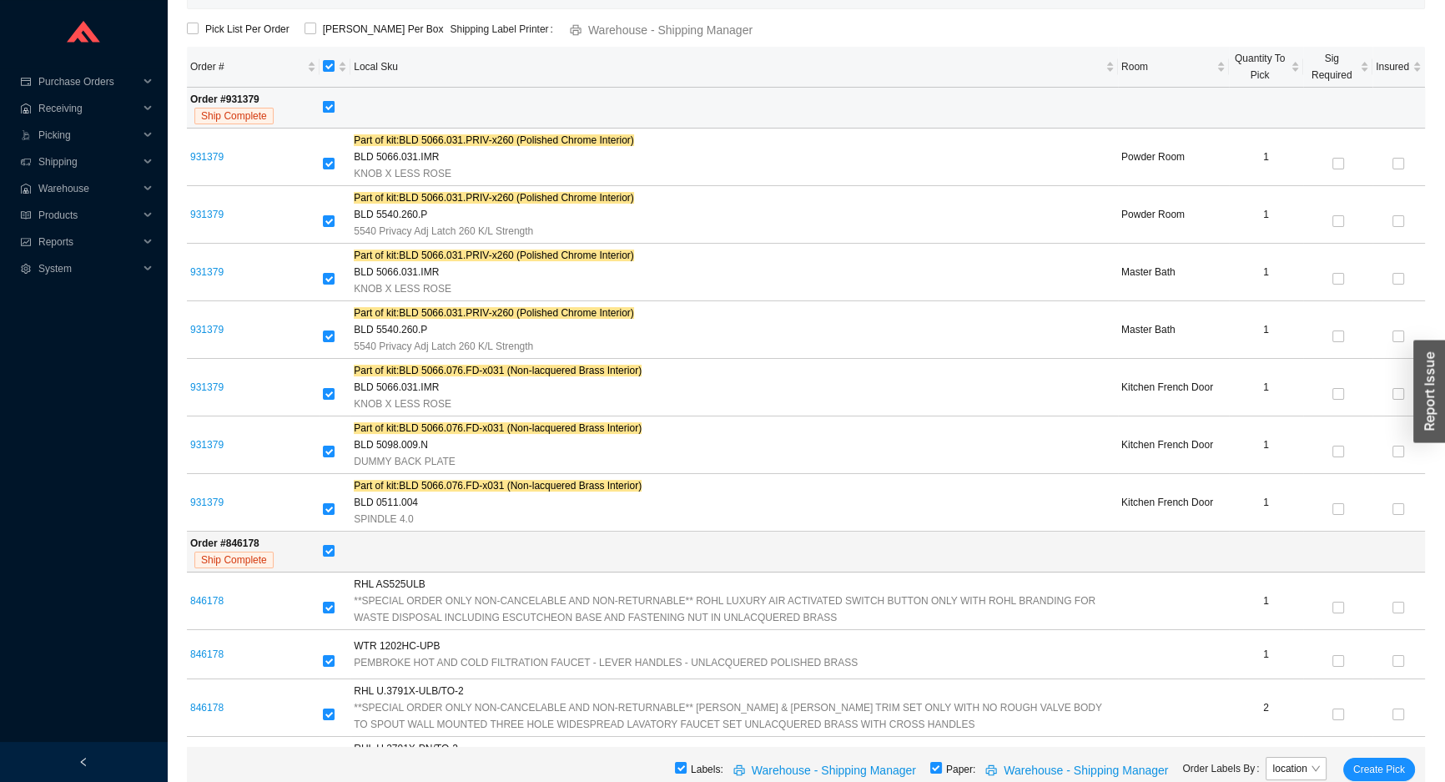
click at [334, 111] on input "checkbox" at bounding box center [329, 107] width 12 height 12
checkbox input "false"
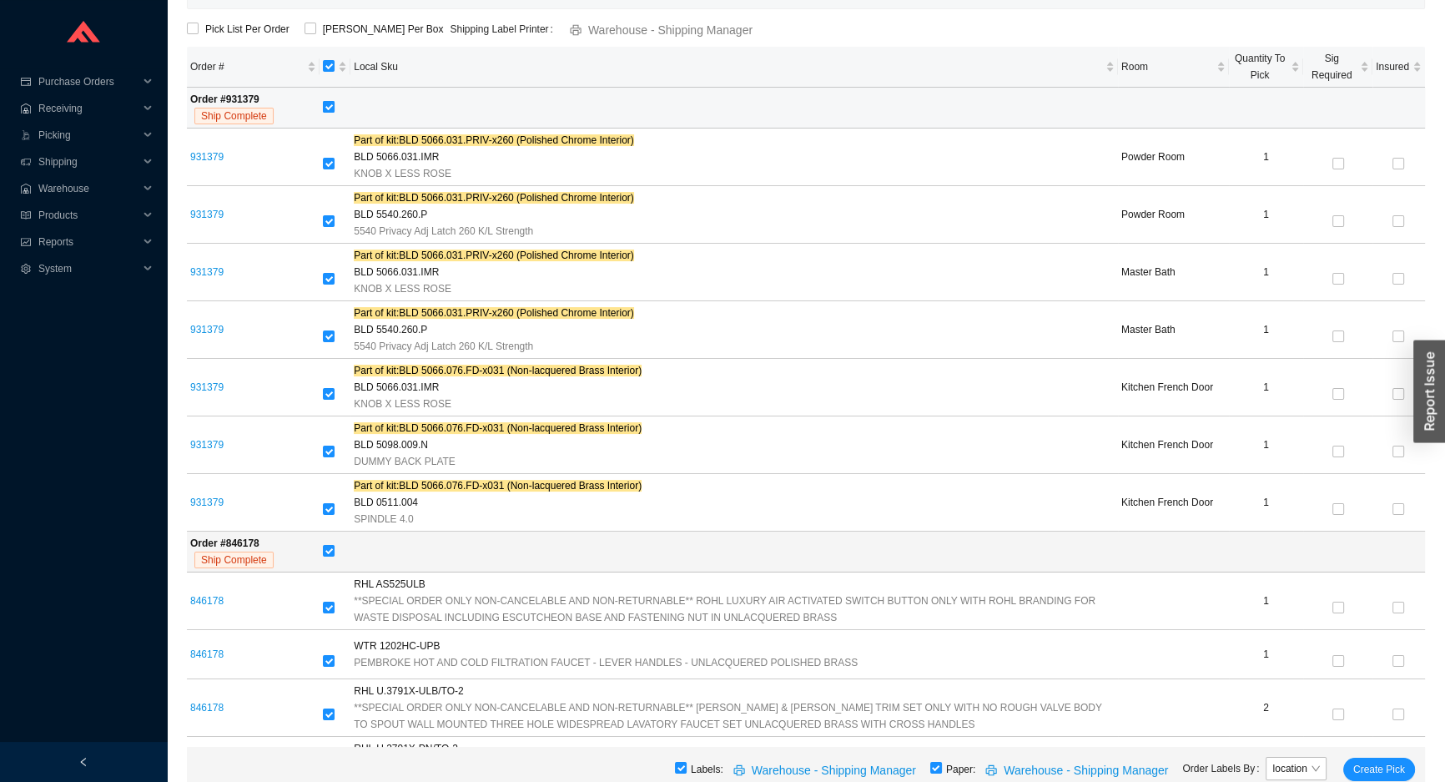
checkbox input "false"
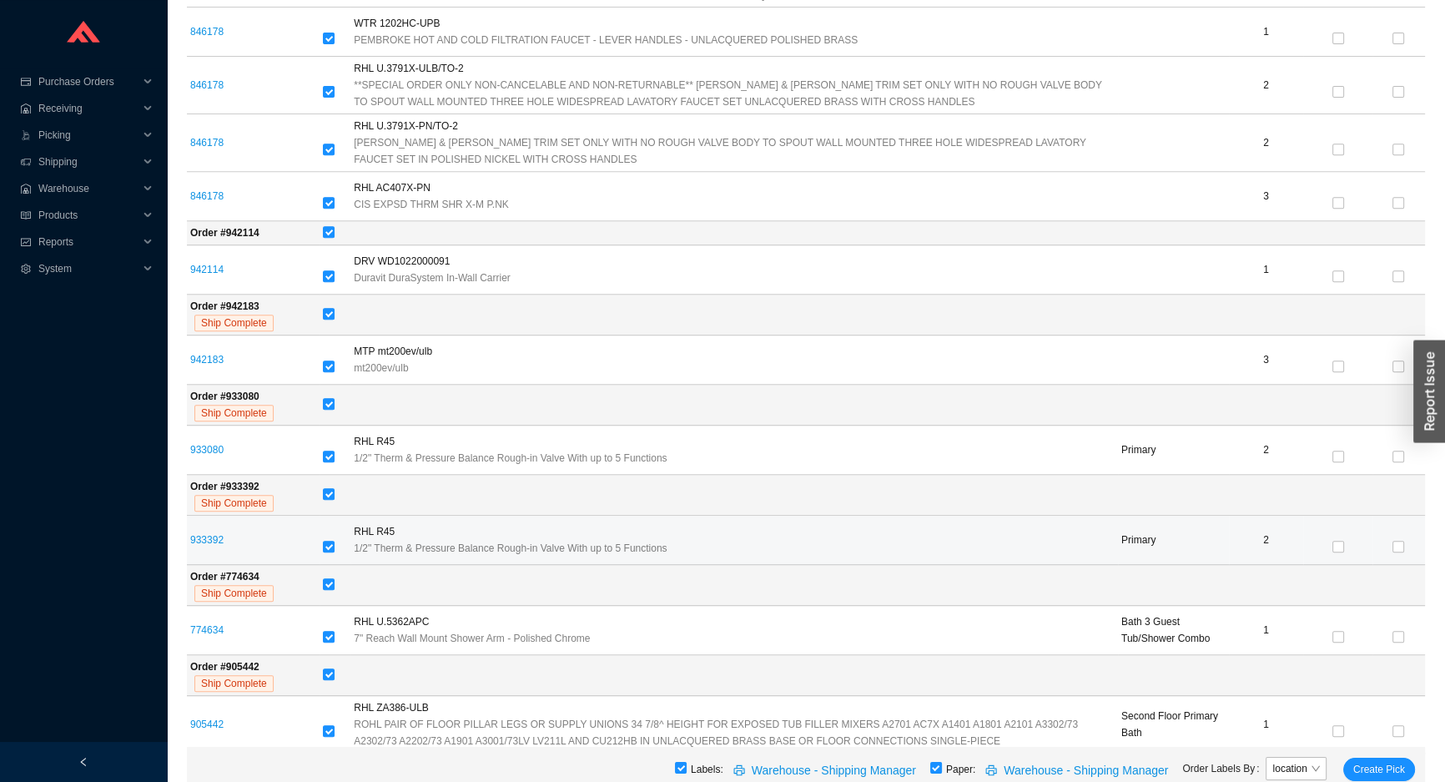
scroll to position [885, 0]
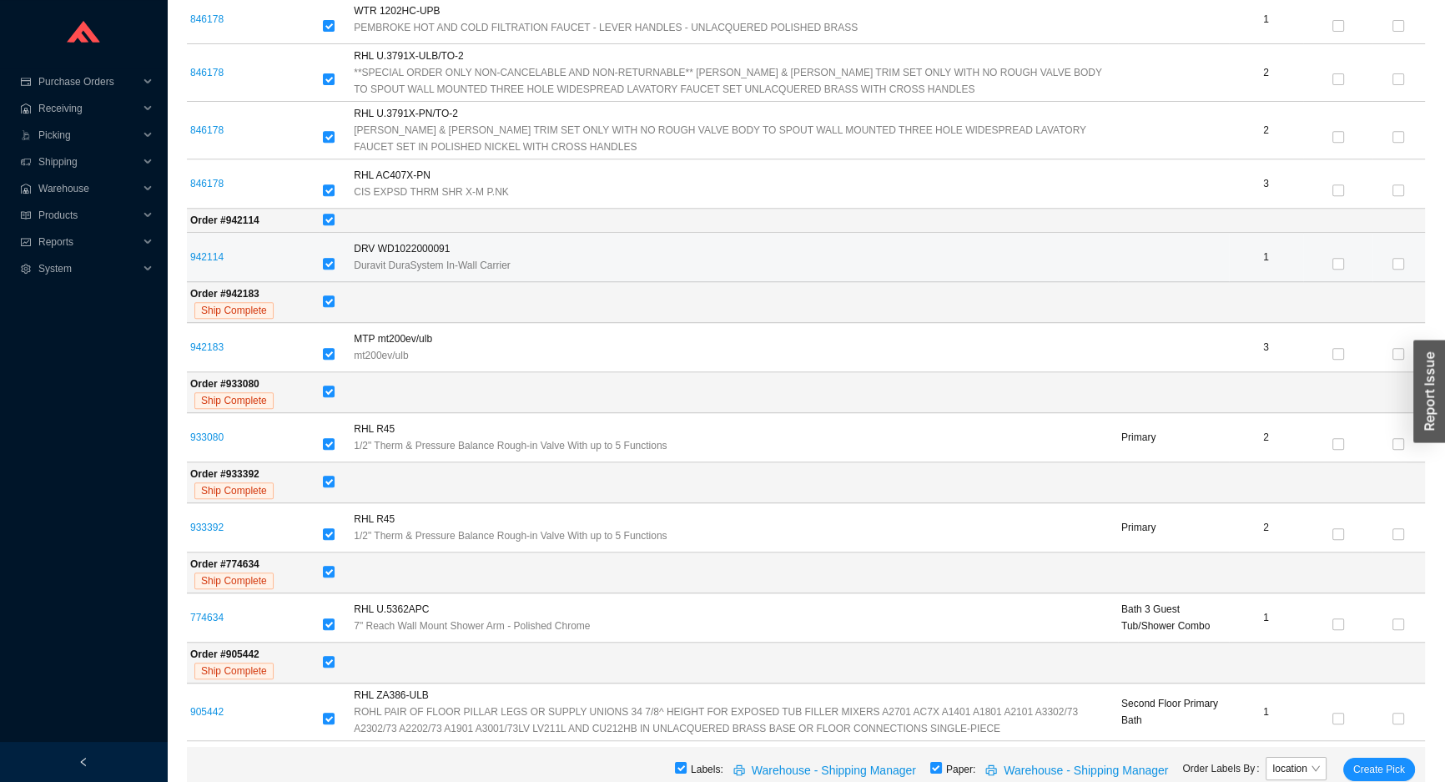
click at [323, 270] on td at bounding box center [335, 257] width 31 height 49
click at [329, 265] on input "checkbox" at bounding box center [329, 264] width 12 height 12
checkbox input "false"
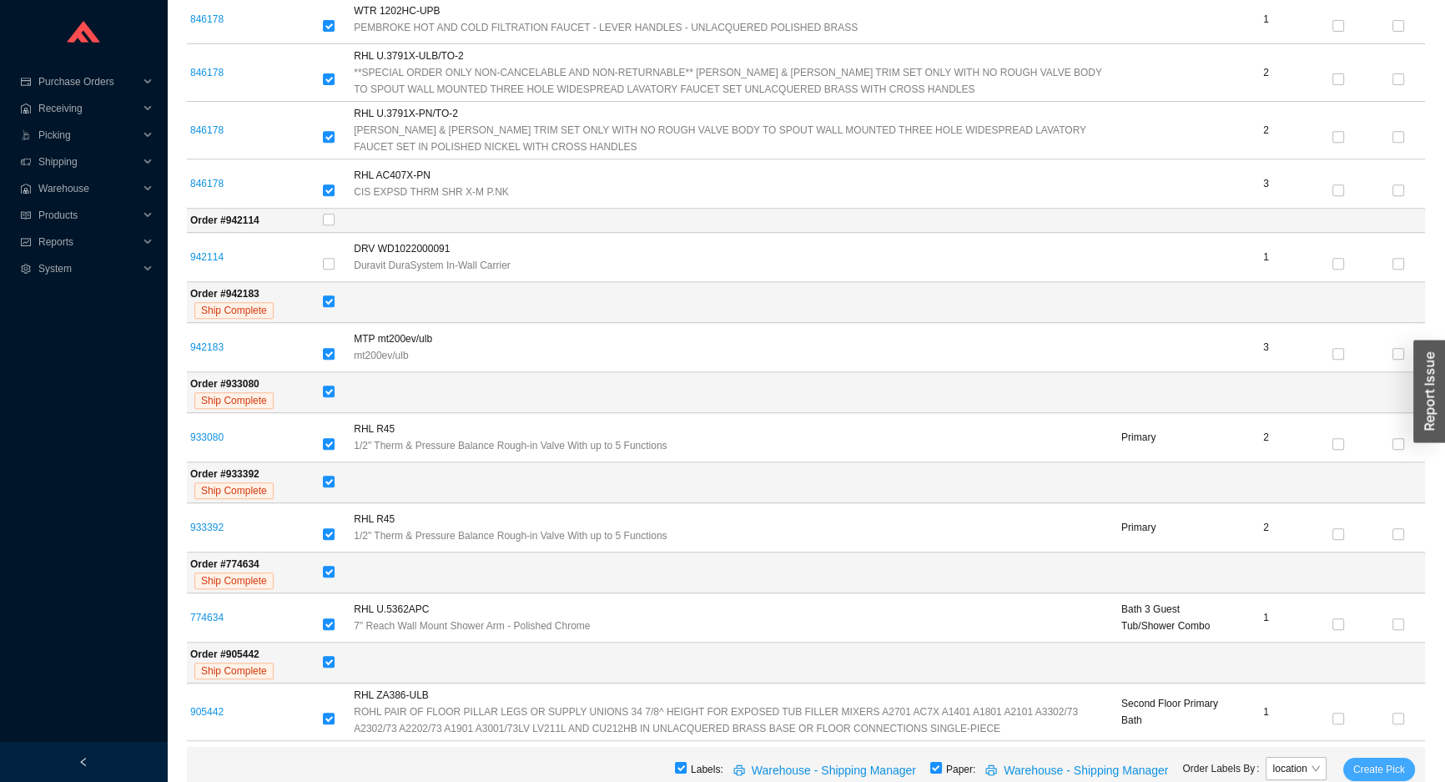
click at [1397, 766] on span "Create Pick" at bounding box center [1380, 769] width 52 height 17
